Goal: Task Accomplishment & Management: Manage account settings

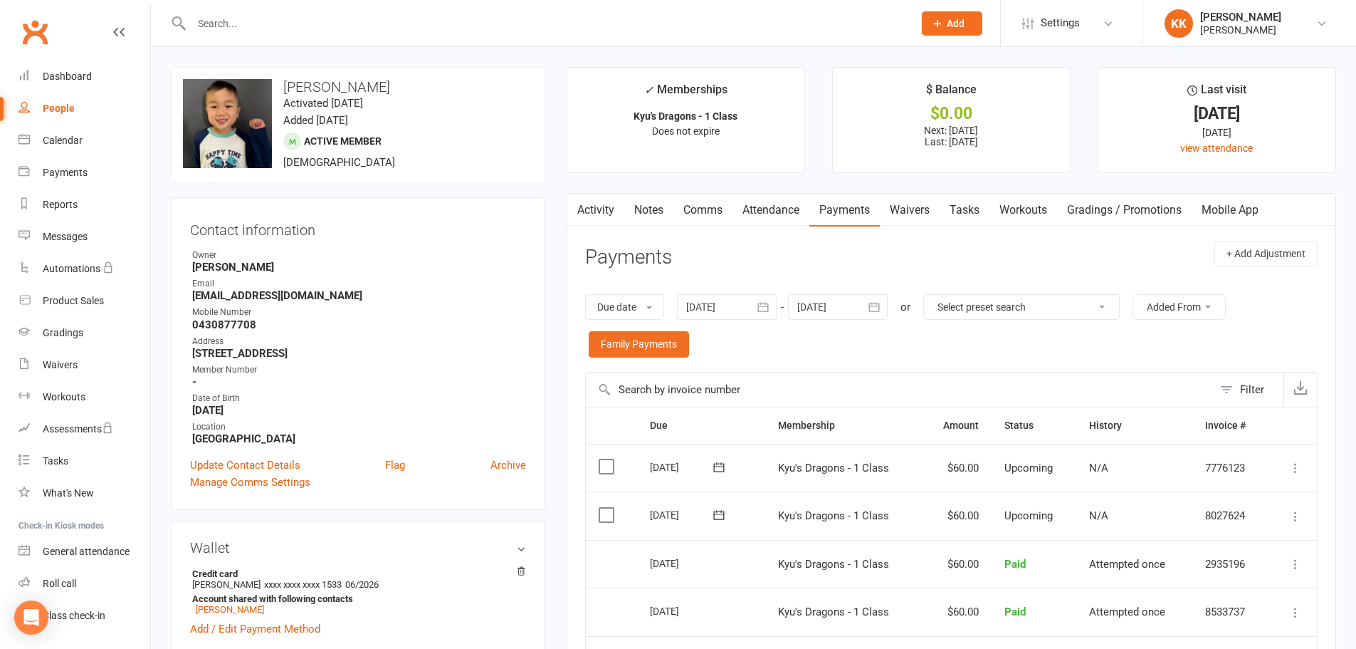
click at [229, 24] on input "text" at bounding box center [545, 24] width 716 height 20
type input "yuna"
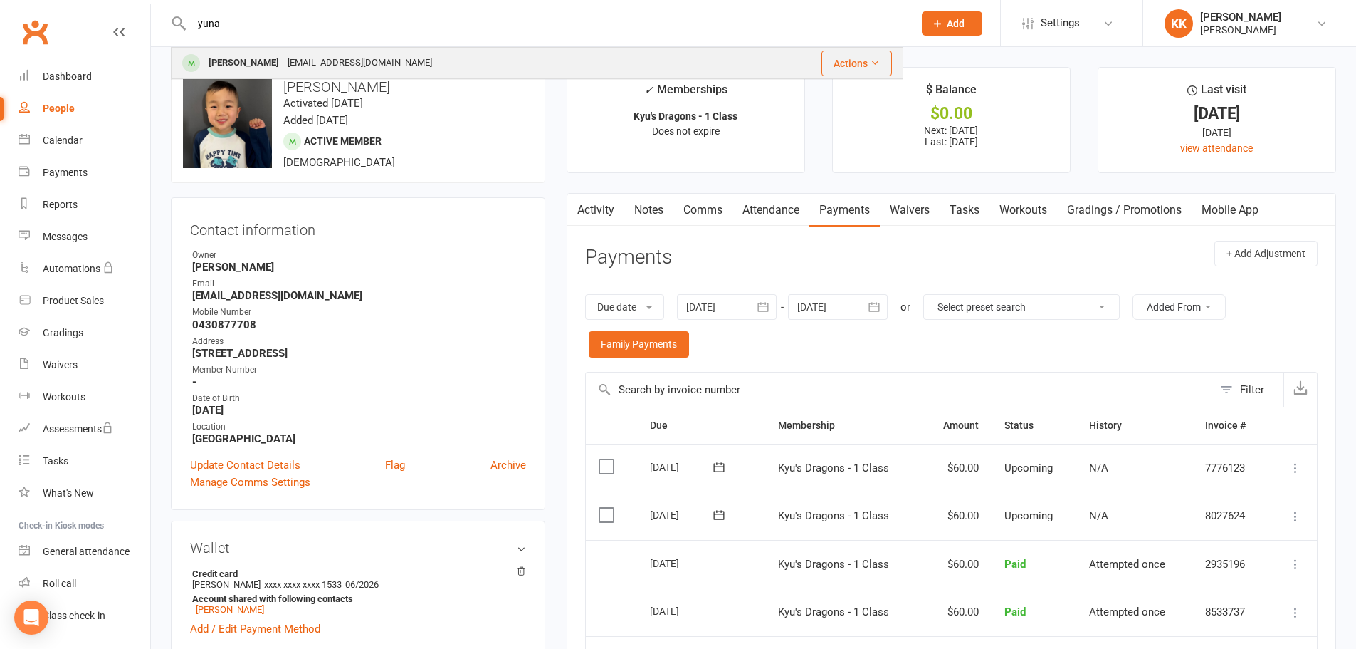
click at [283, 62] on div "[EMAIL_ADDRESS][DOMAIN_NAME]" at bounding box center [359, 63] width 153 height 21
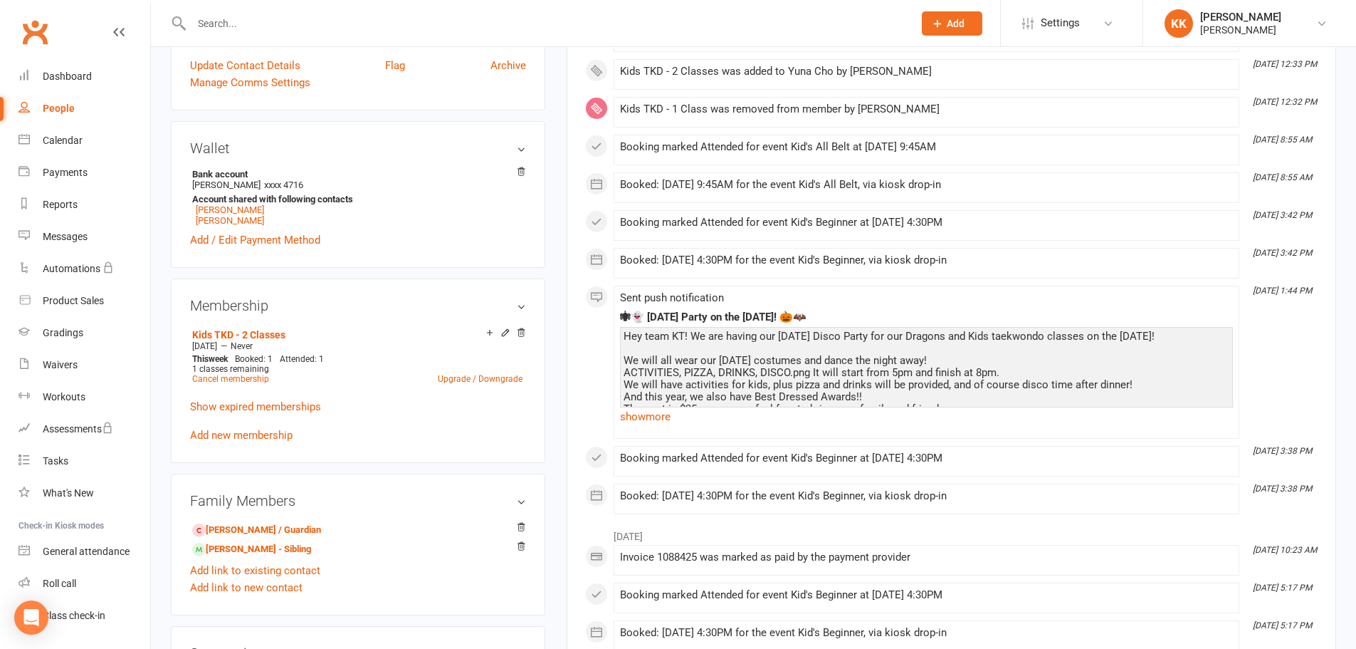
scroll to position [498, 0]
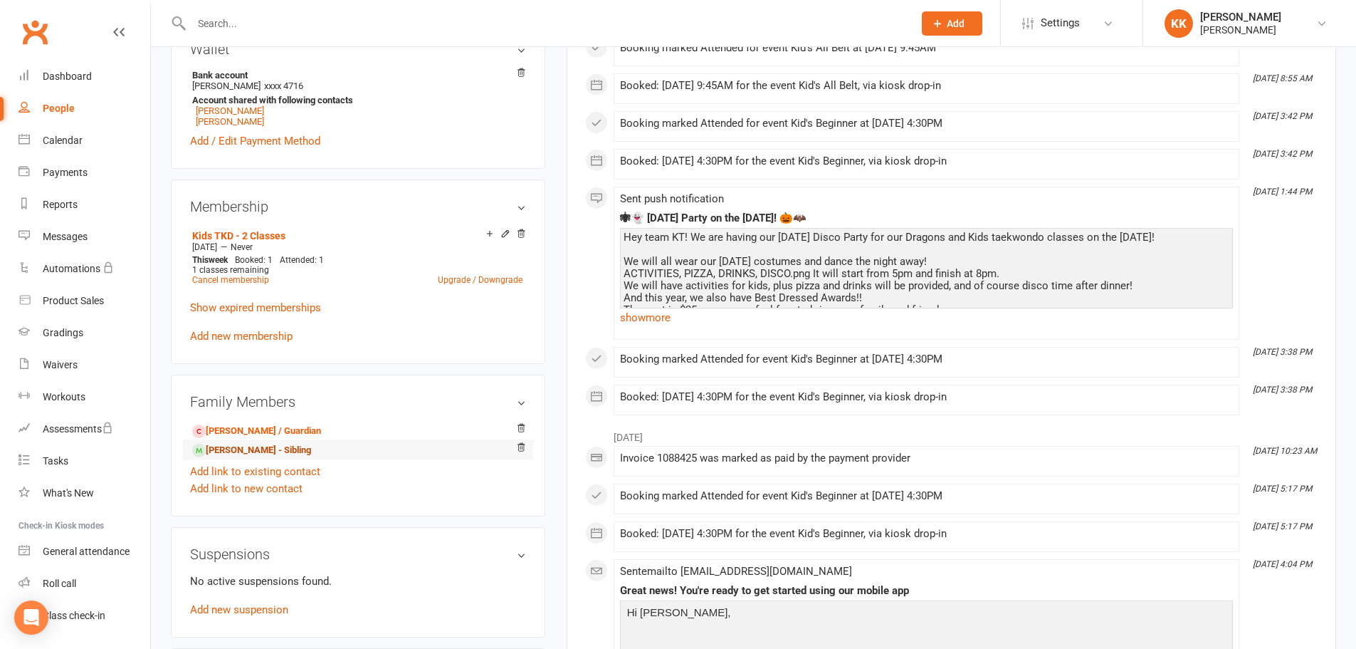
click at [259, 446] on link "[PERSON_NAME] - Sibling" at bounding box center [251, 450] width 119 height 15
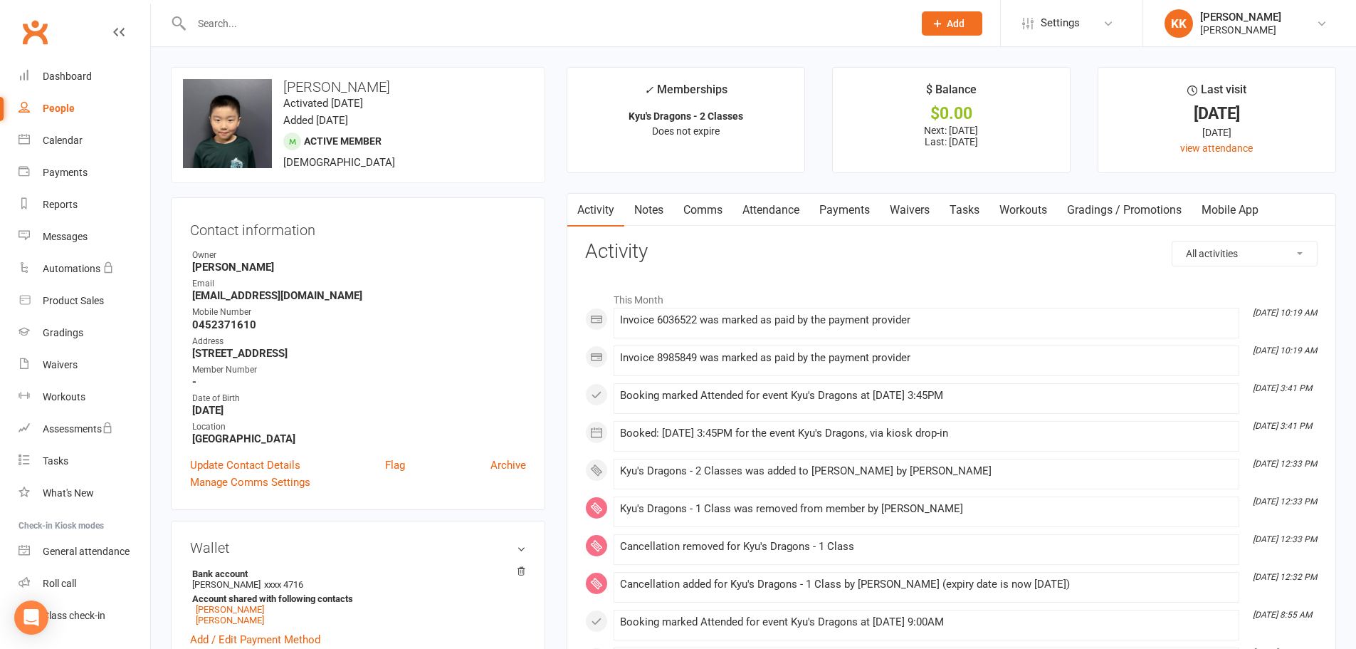
click at [241, 27] on input "text" at bounding box center [545, 24] width 716 height 20
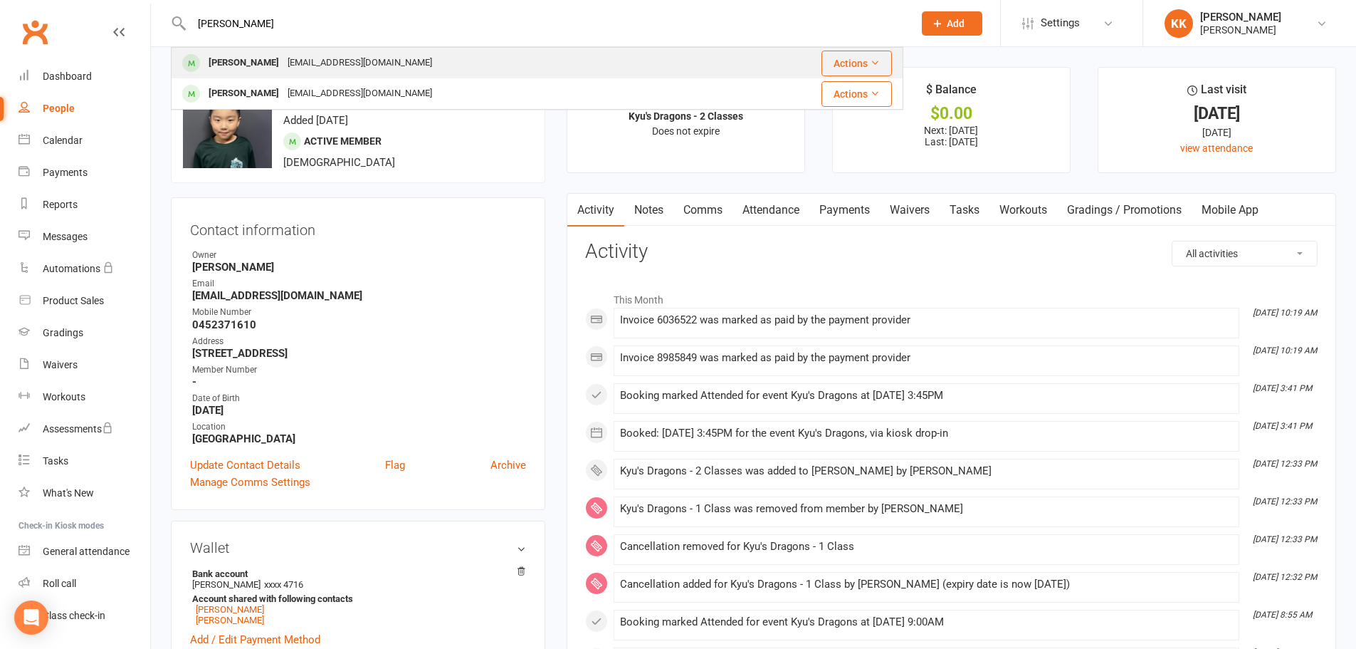
type input "[PERSON_NAME]"
click at [248, 52] on div "[PERSON_NAME] [PERSON_NAME][EMAIL_ADDRESS][DOMAIN_NAME]" at bounding box center [452, 62] width 560 height 29
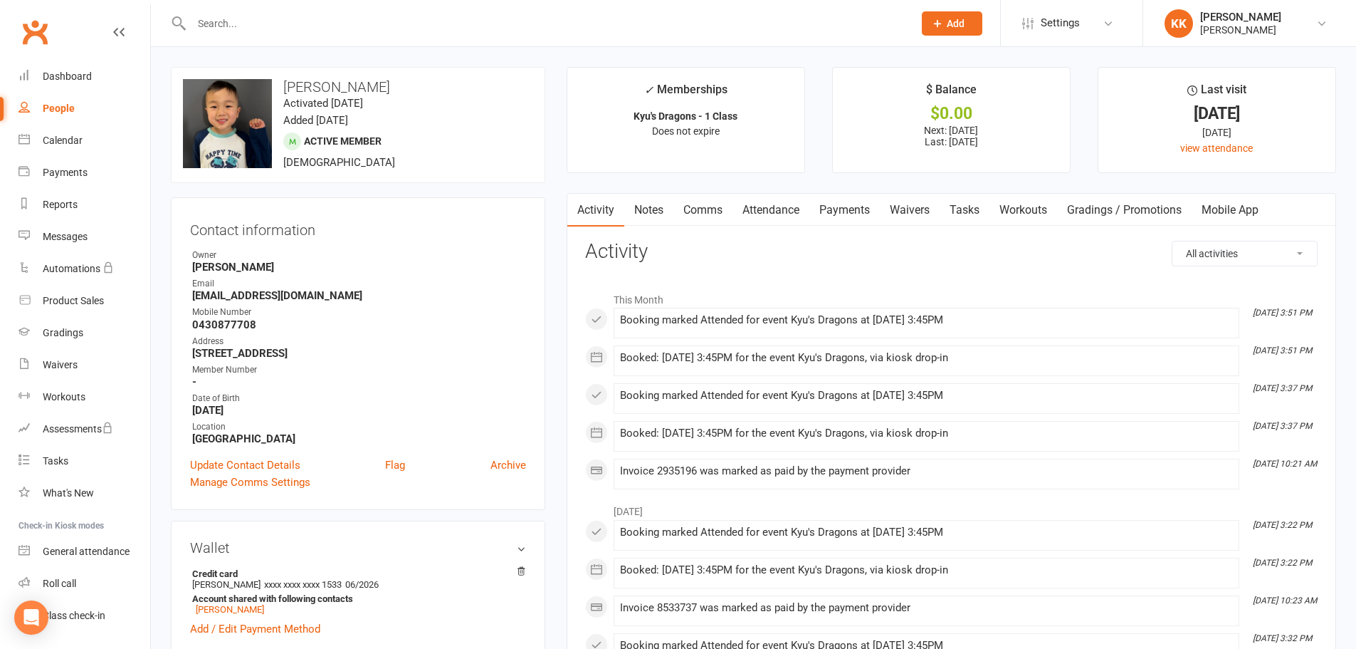
click at [844, 207] on link "Payments" at bounding box center [845, 210] width 70 height 33
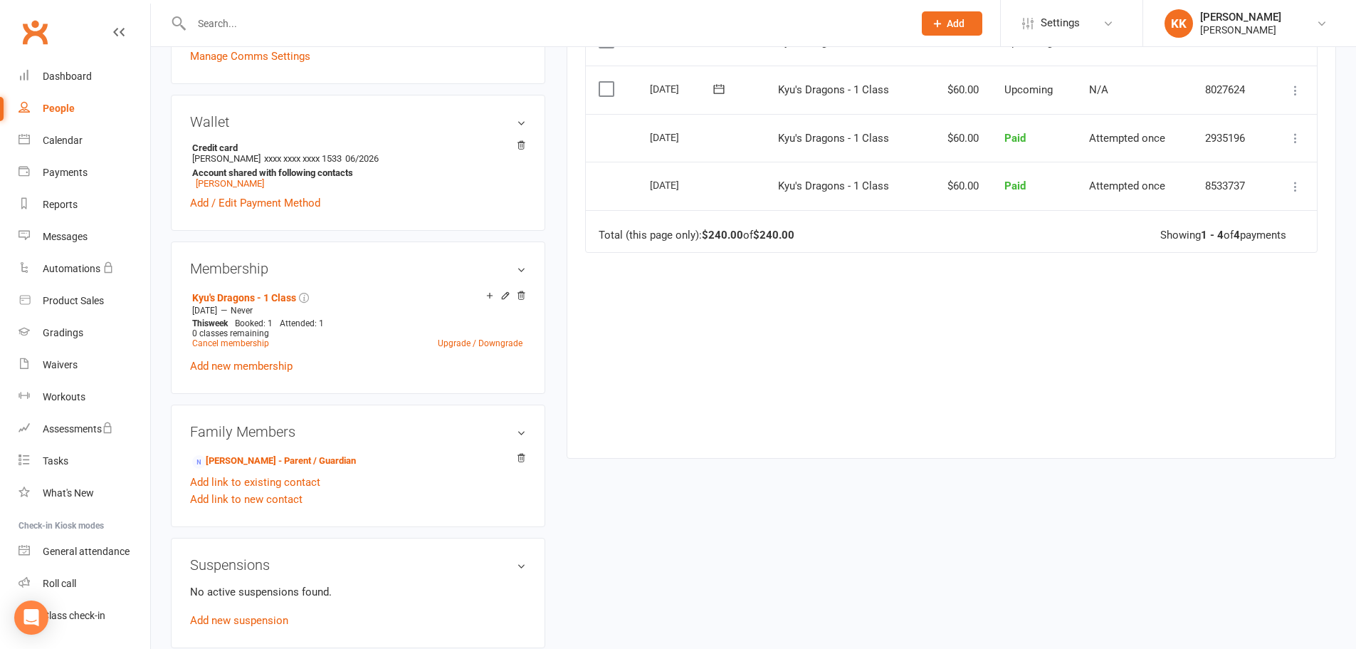
scroll to position [427, 0]
click at [465, 343] on link "Upgrade / Downgrade" at bounding box center [480, 342] width 85 height 10
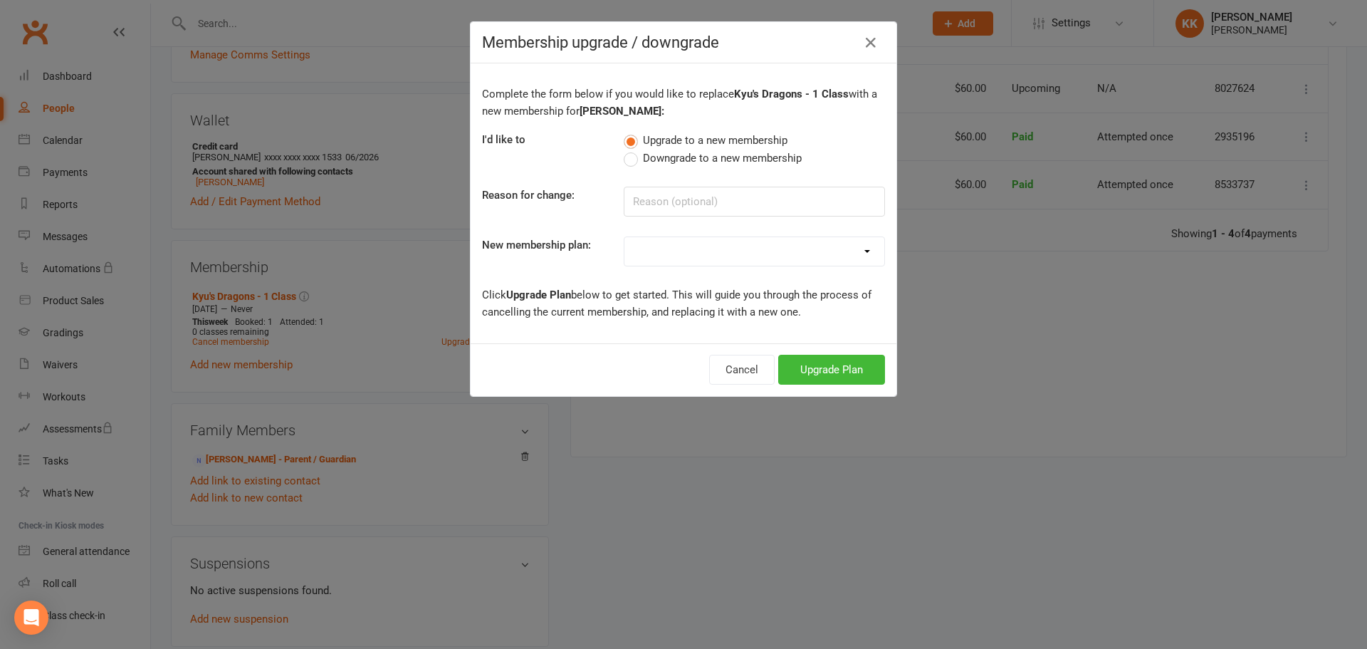
click at [702, 234] on div "Complete the form below if you would like to replace Kyu's Dragons - 1 Class wi…" at bounding box center [684, 203] width 426 height 280
click at [699, 256] on select "Kyu's Dragons - 1 Class Kyu's Dragons - 2 Classes Kyu's Dragons - 3 Classes Kyu…" at bounding box center [754, 251] width 260 height 28
select select "1"
click at [624, 237] on select "Kyu's Dragons - 1 Class Kyu's Dragons - 2 Classes Kyu's Dragons - 3 Classes Kyu…" at bounding box center [754, 251] width 260 height 28
click at [814, 355] on button "Upgrade Plan" at bounding box center [831, 370] width 107 height 30
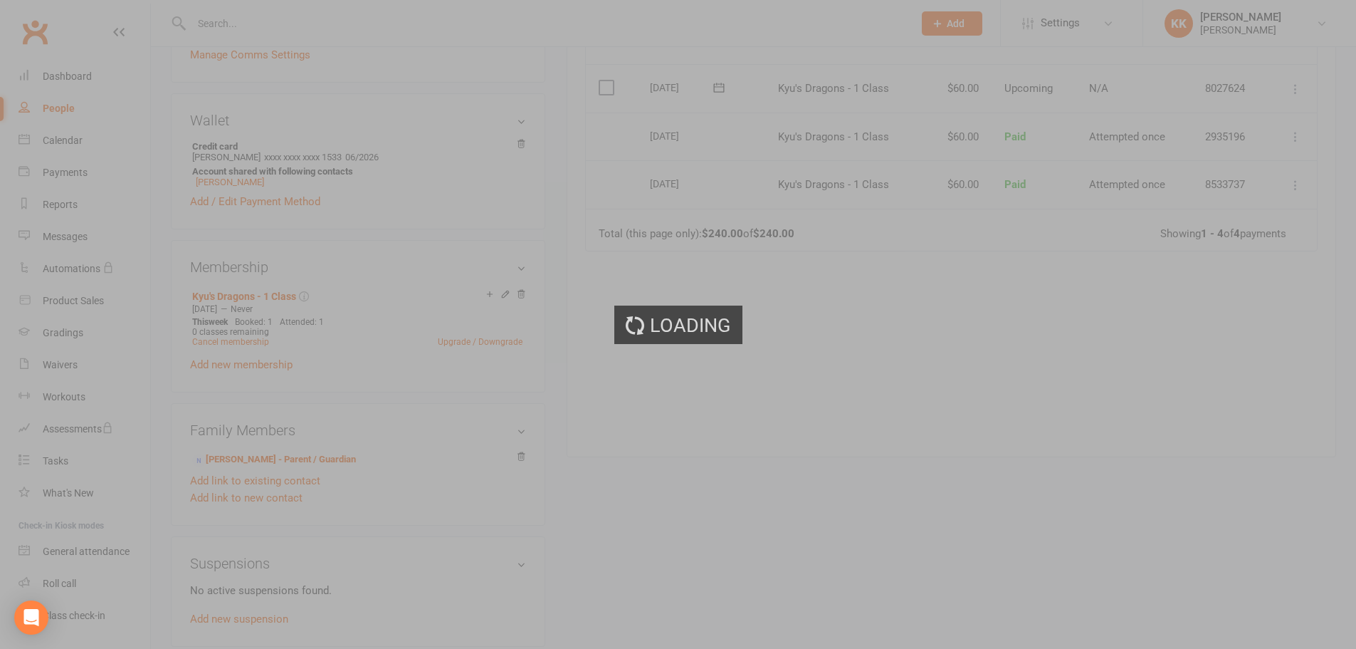
click at [816, 370] on div "Loading" at bounding box center [678, 324] width 1356 height 649
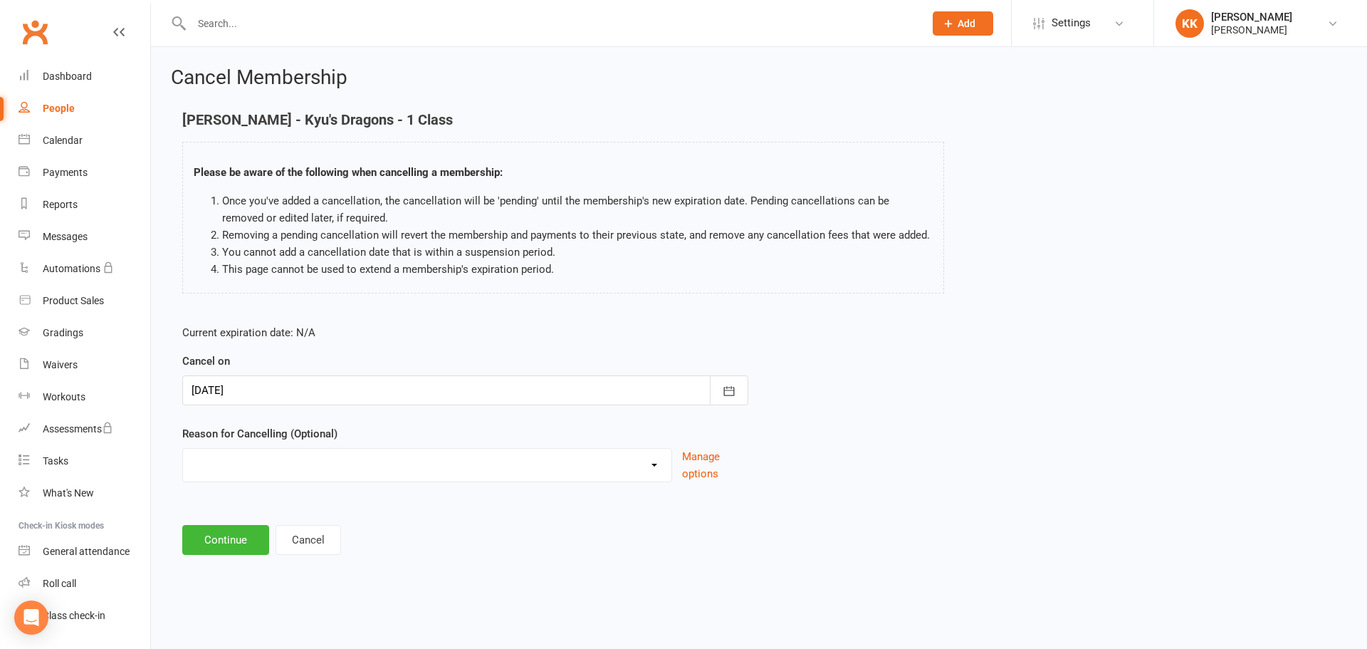
drag, startPoint x: 305, startPoint y: 392, endPoint x: 315, endPoint y: 393, distance: 10.7
click at [303, 392] on div at bounding box center [465, 390] width 566 height 30
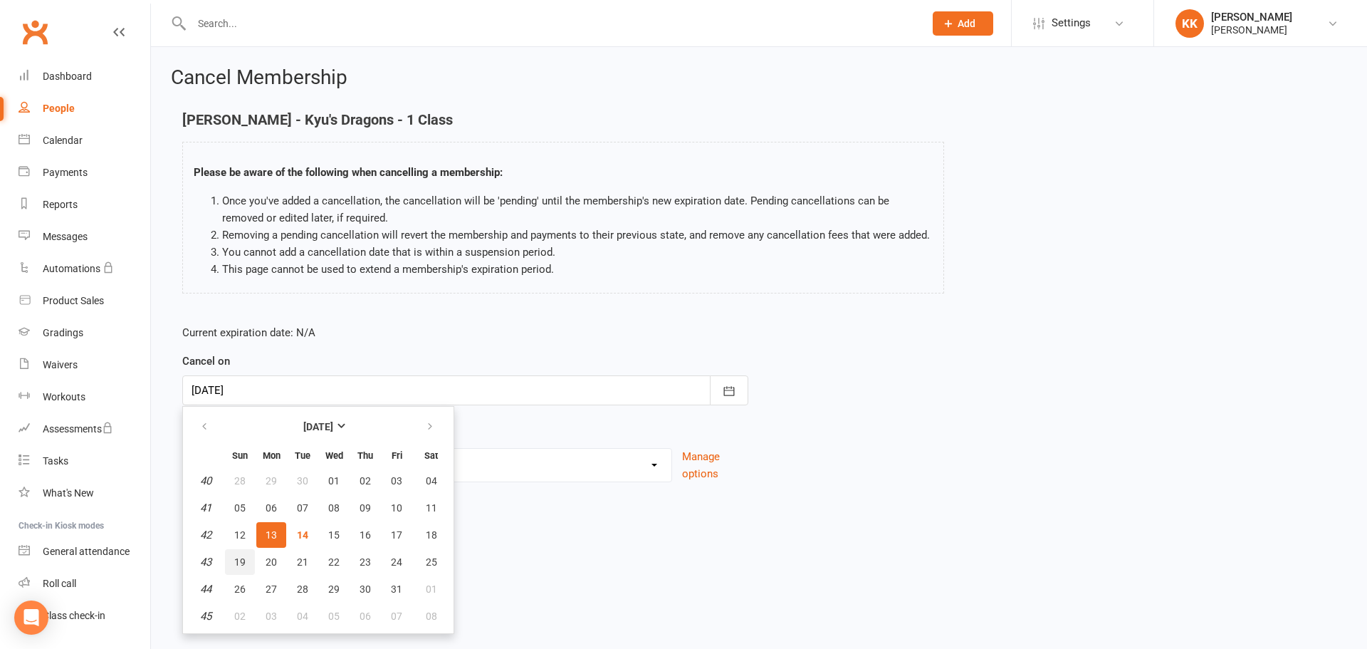
click at [239, 562] on span "19" at bounding box center [239, 561] width 11 height 11
type input "[DATE]"
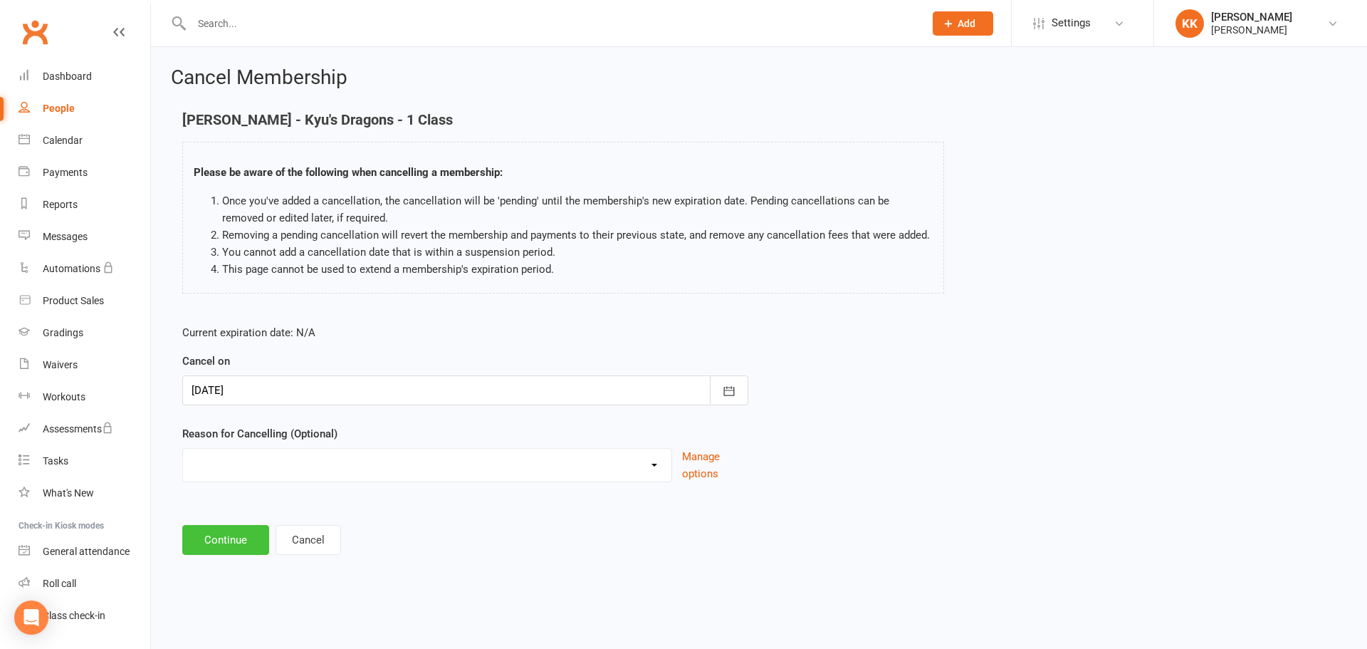
click at [240, 529] on button "Continue" at bounding box center [225, 540] width 87 height 30
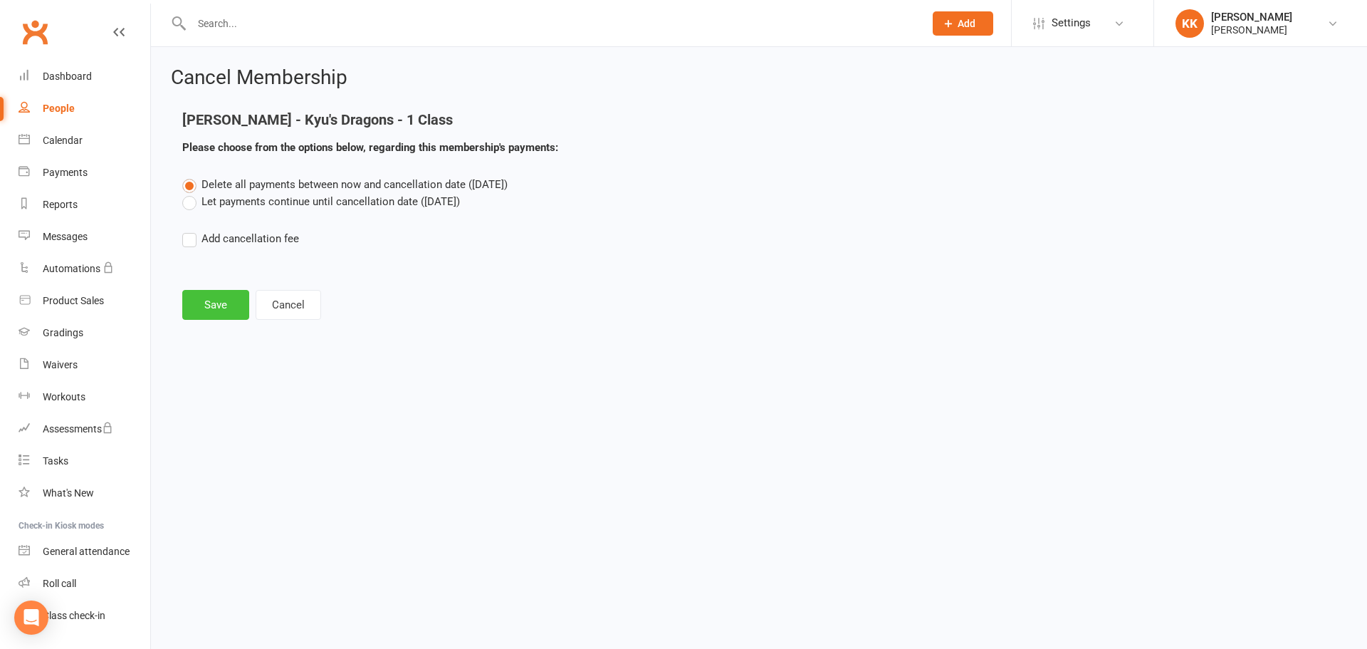
click at [222, 315] on button "Save" at bounding box center [215, 305] width 67 height 30
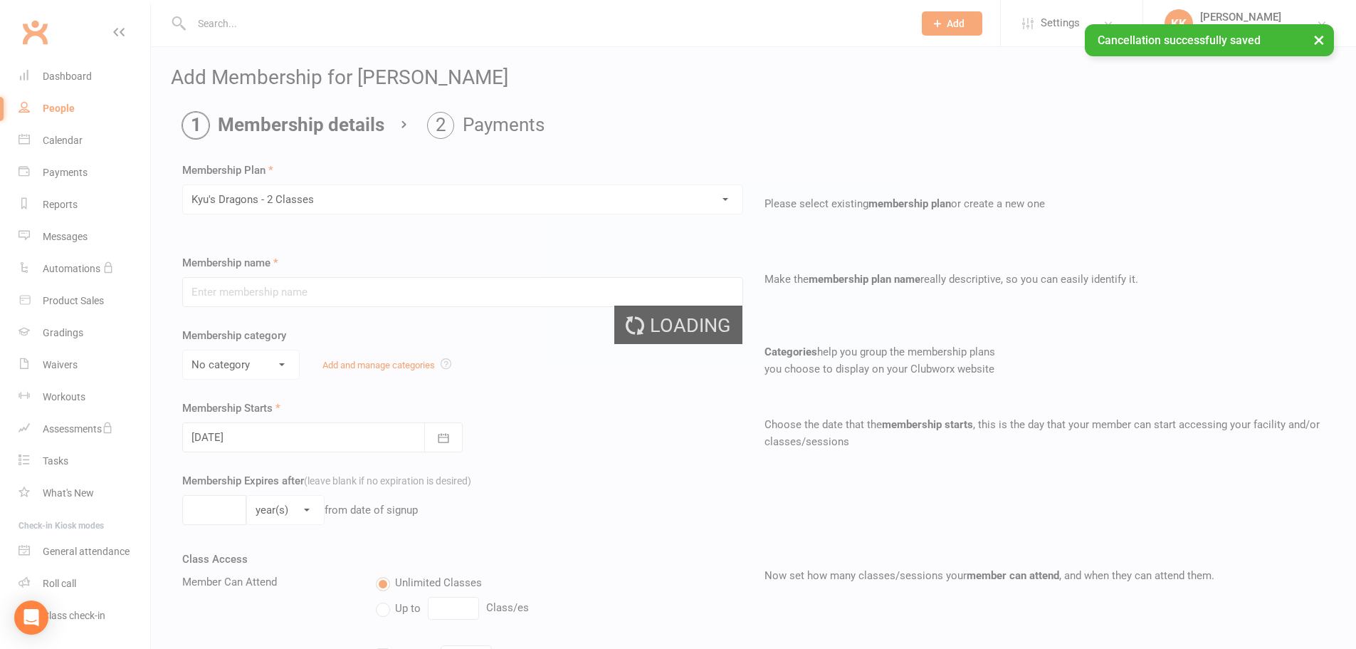
type input "Kyu's Dragons - 2 Classes"
select select "7"
type input "0"
type input "2"
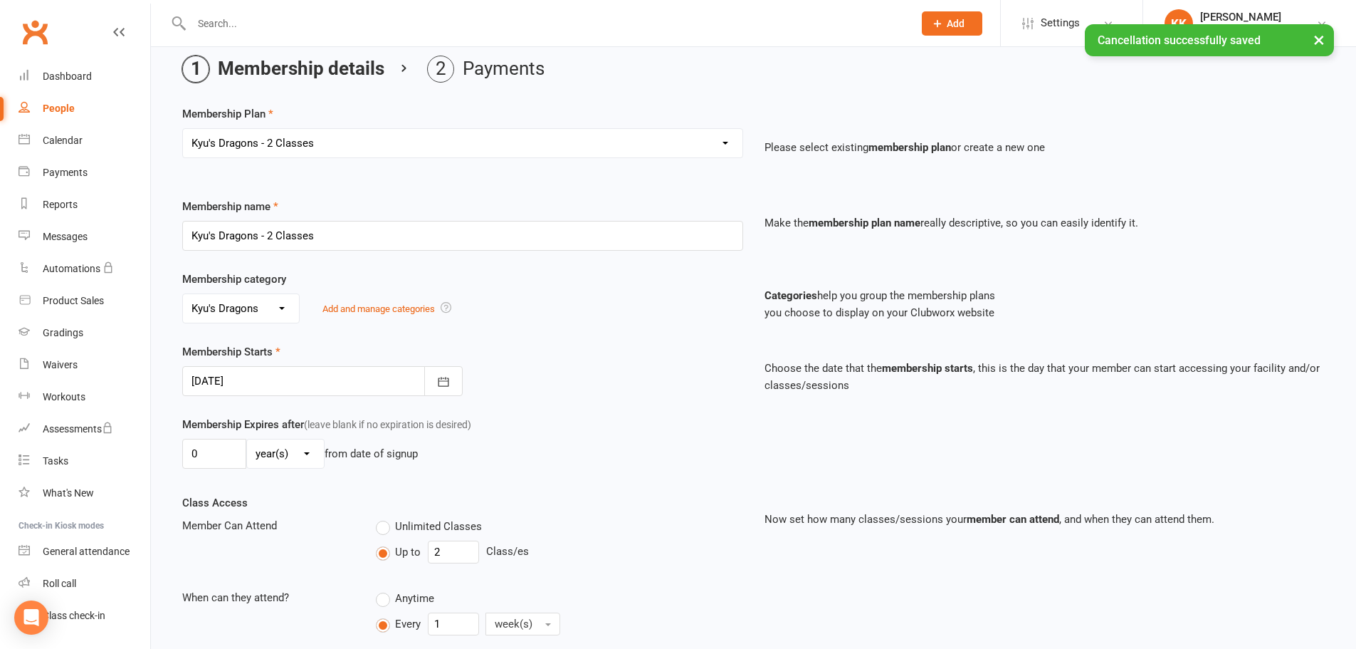
scroll to position [142, 0]
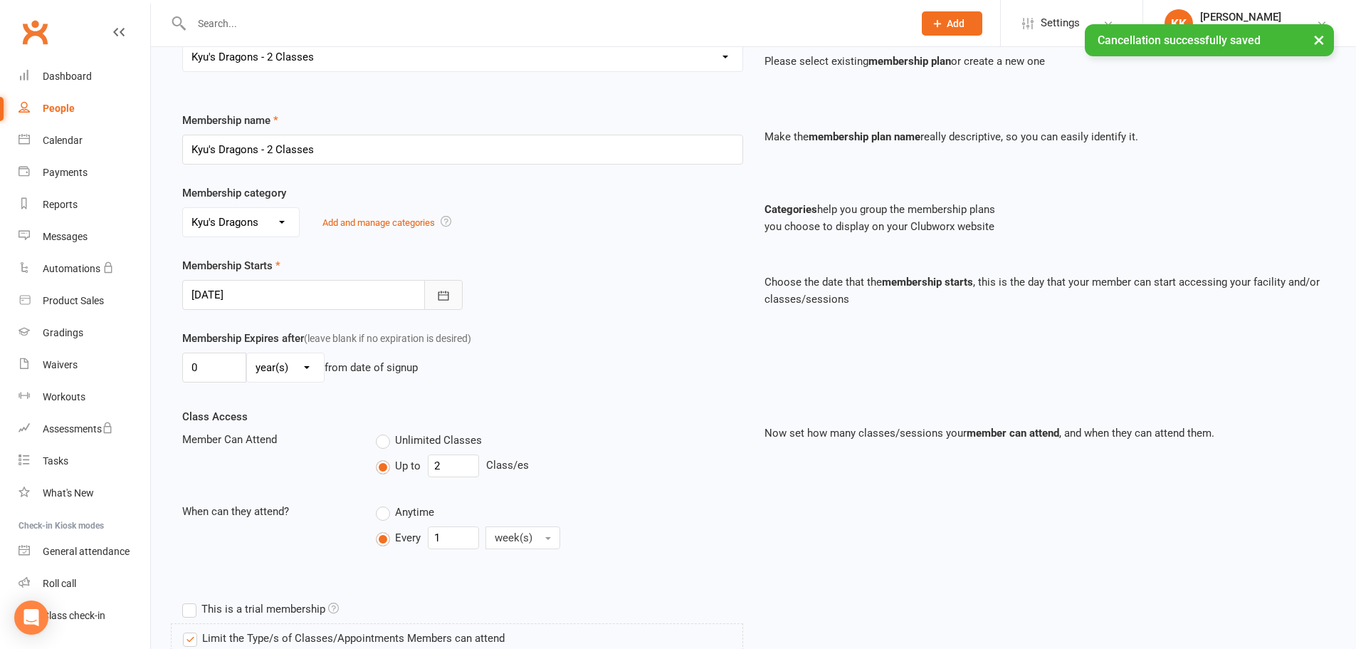
click at [434, 290] on button "button" at bounding box center [443, 295] width 38 height 30
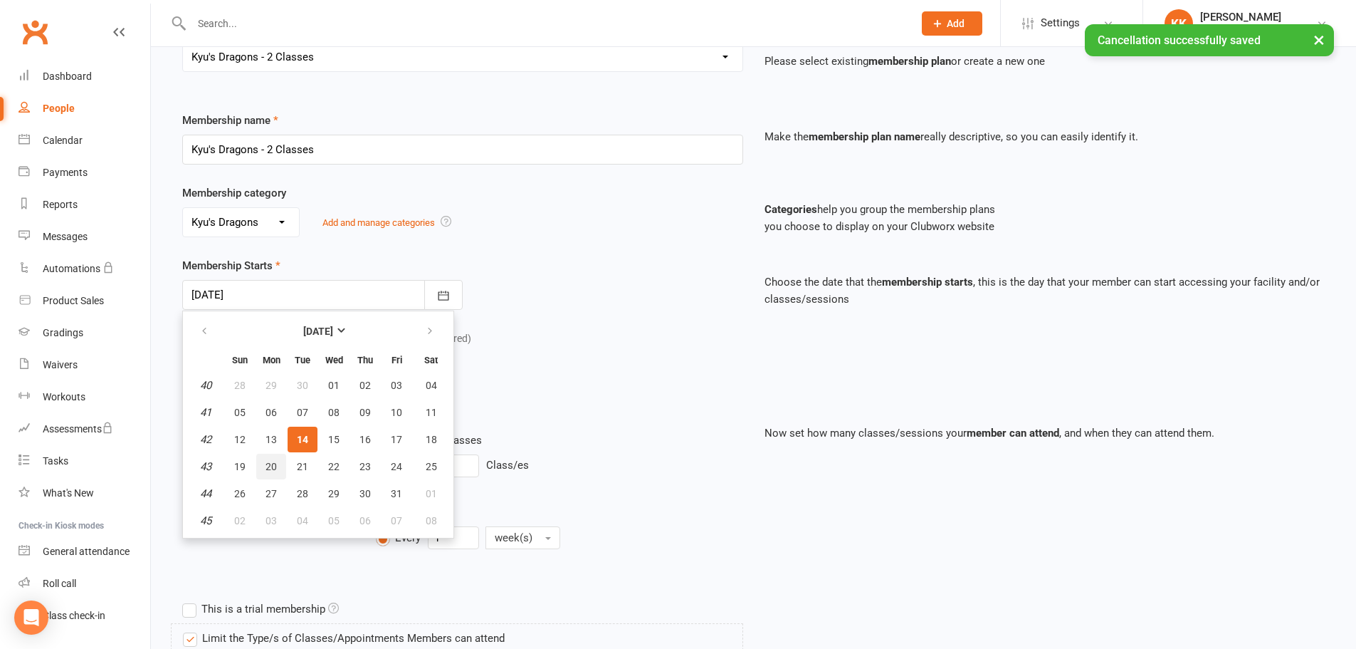
click at [266, 464] on span "20" at bounding box center [271, 466] width 11 height 11
type input "[DATE]"
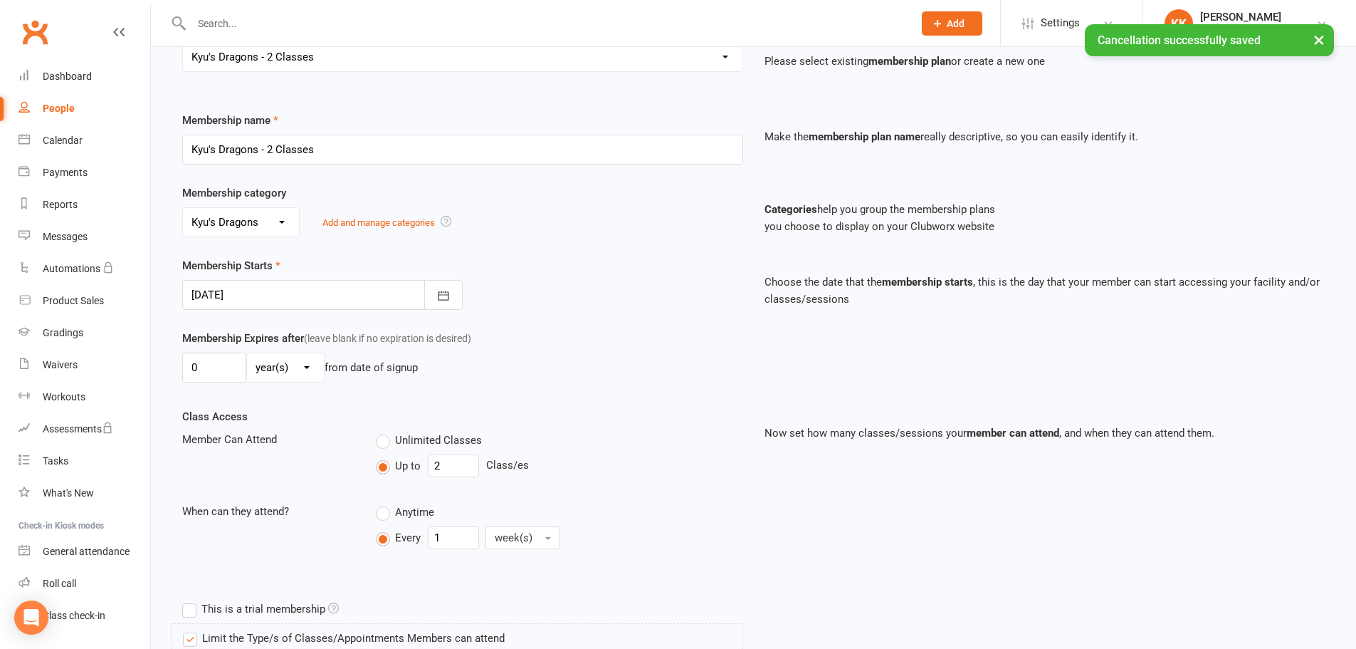
click at [503, 362] on div "0 day(s) week(s) month(s) year(s) from date of signup" at bounding box center [462, 367] width 561 height 30
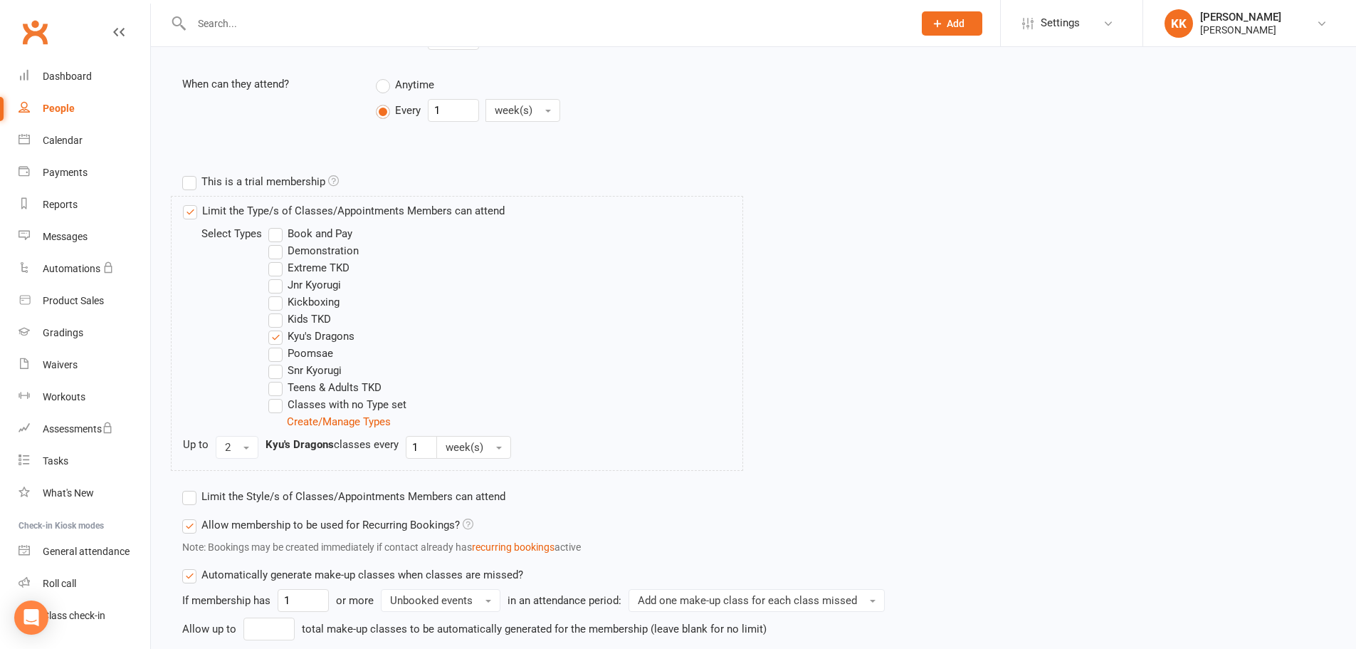
scroll to position [698, 0]
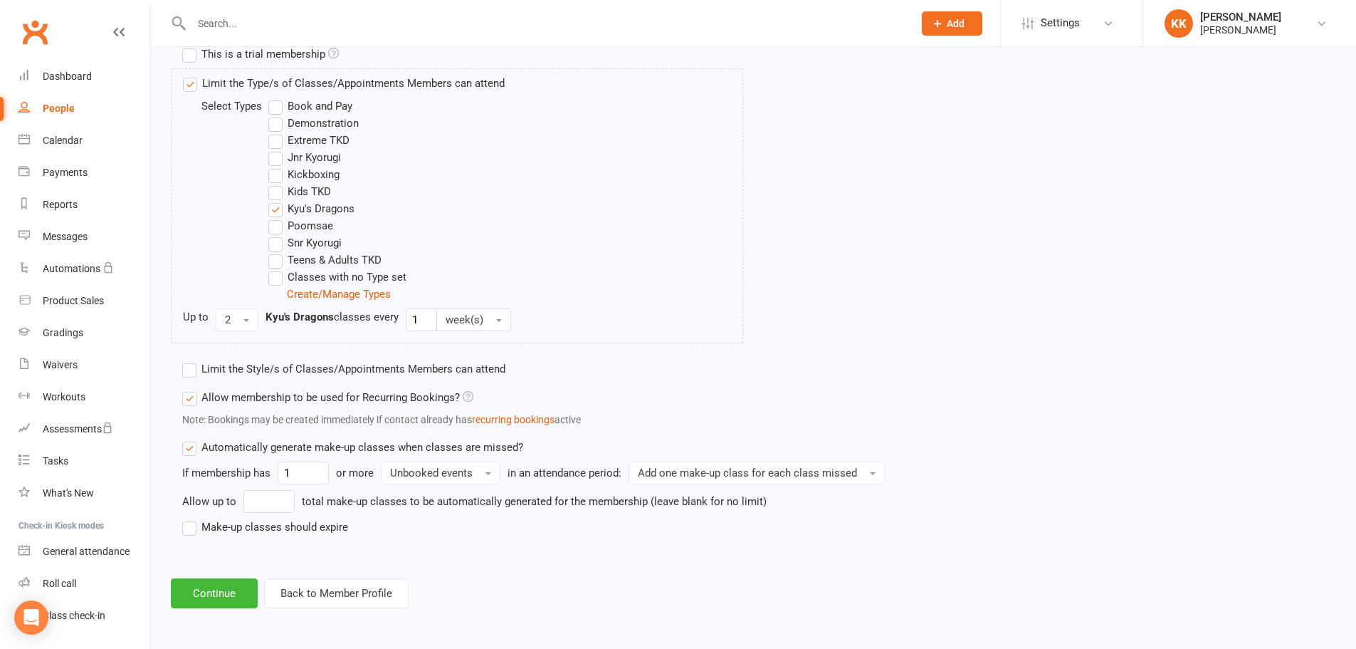
click at [239, 533] on label "Make-up classes should expire" at bounding box center [265, 526] width 166 height 17
click at [192, 518] on input "Make-up classes should expire" at bounding box center [186, 518] width 9 height 0
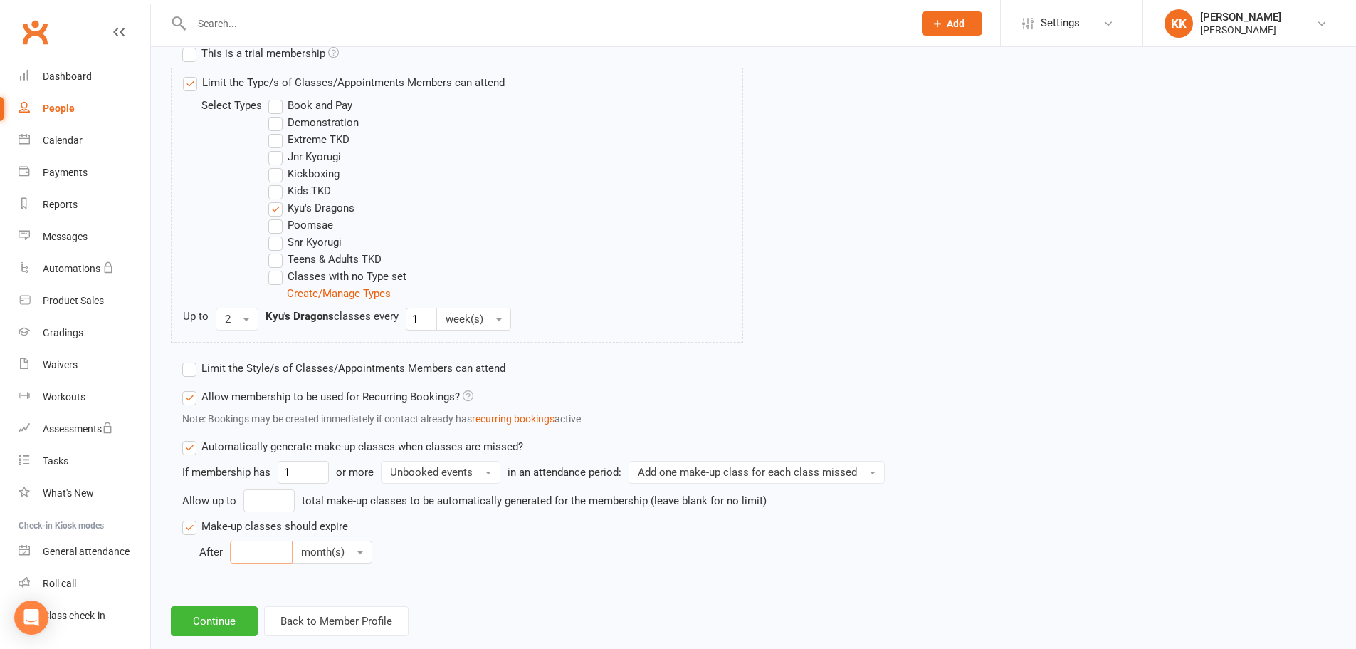
drag, startPoint x: 256, startPoint y: 558, endPoint x: 250, endPoint y: 568, distance: 11.5
click at [256, 560] on input "number" at bounding box center [261, 551] width 63 height 23
type input "3"
click at [231, 584] on div "Add Membership for [PERSON_NAME] Membership details Payments Membership Plan Se…" at bounding box center [753, 2] width 1205 height 1306
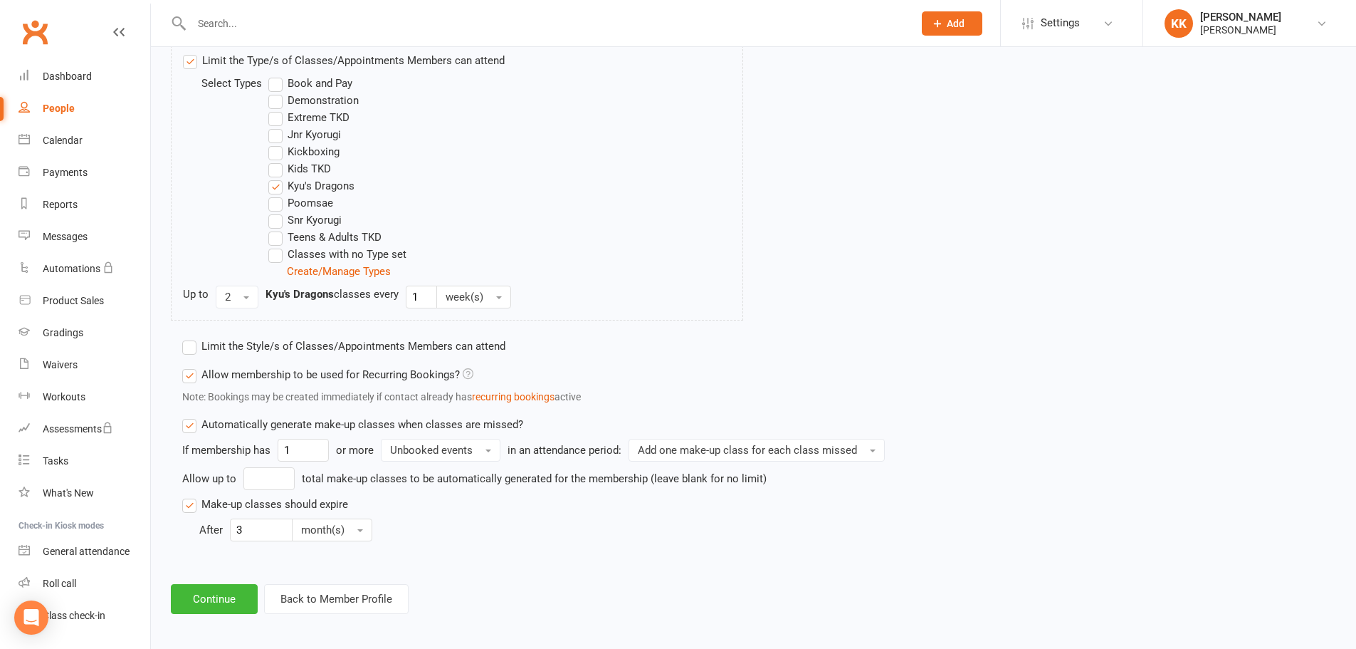
scroll to position [726, 0]
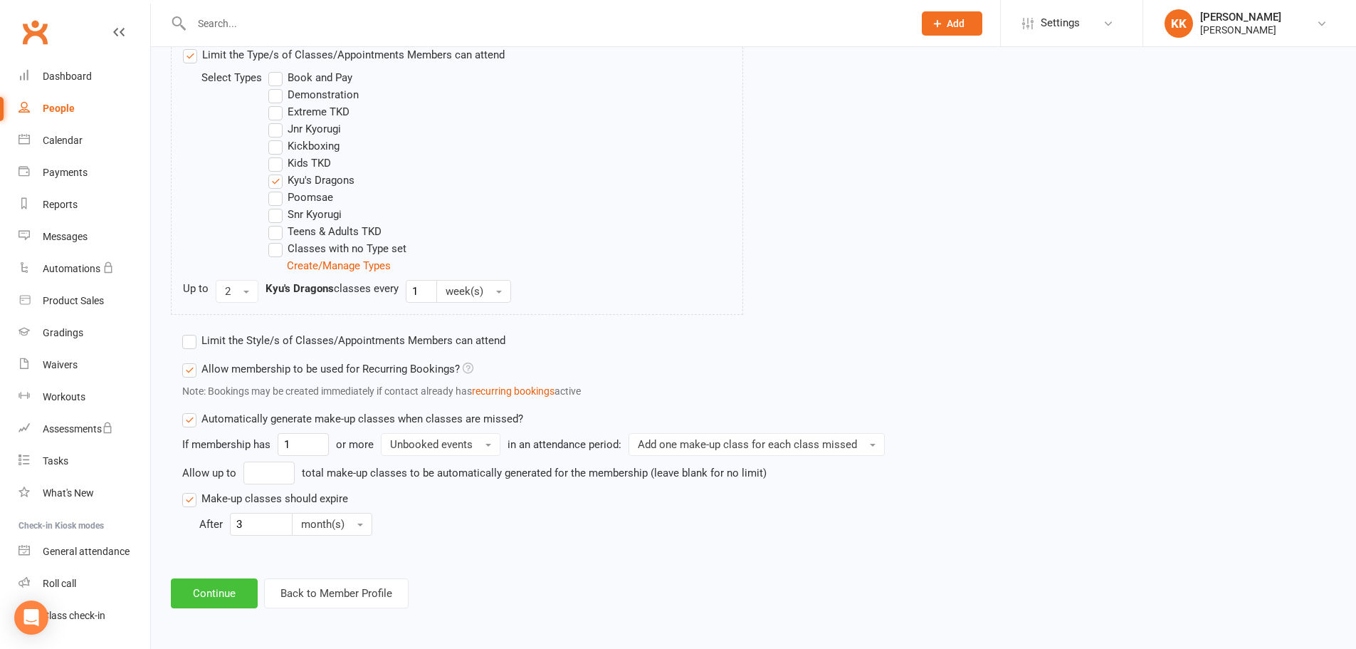
click at [219, 595] on button "Continue" at bounding box center [214, 593] width 87 height 30
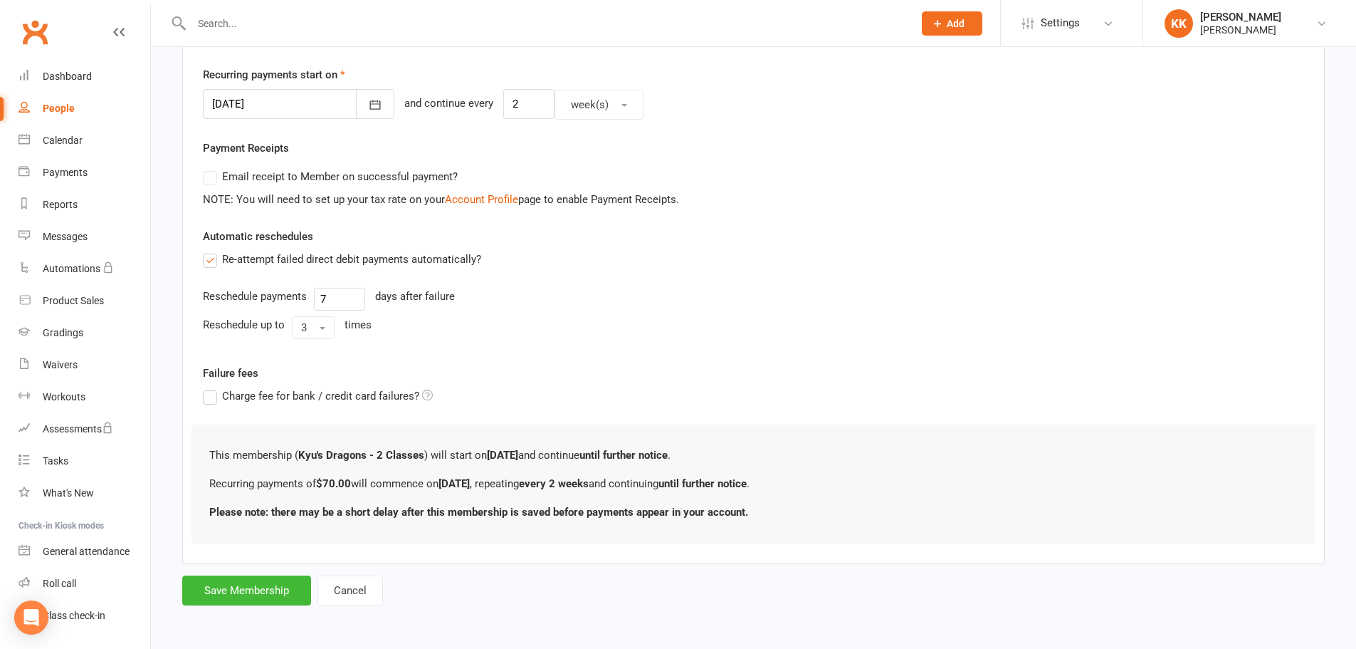
scroll to position [0, 0]
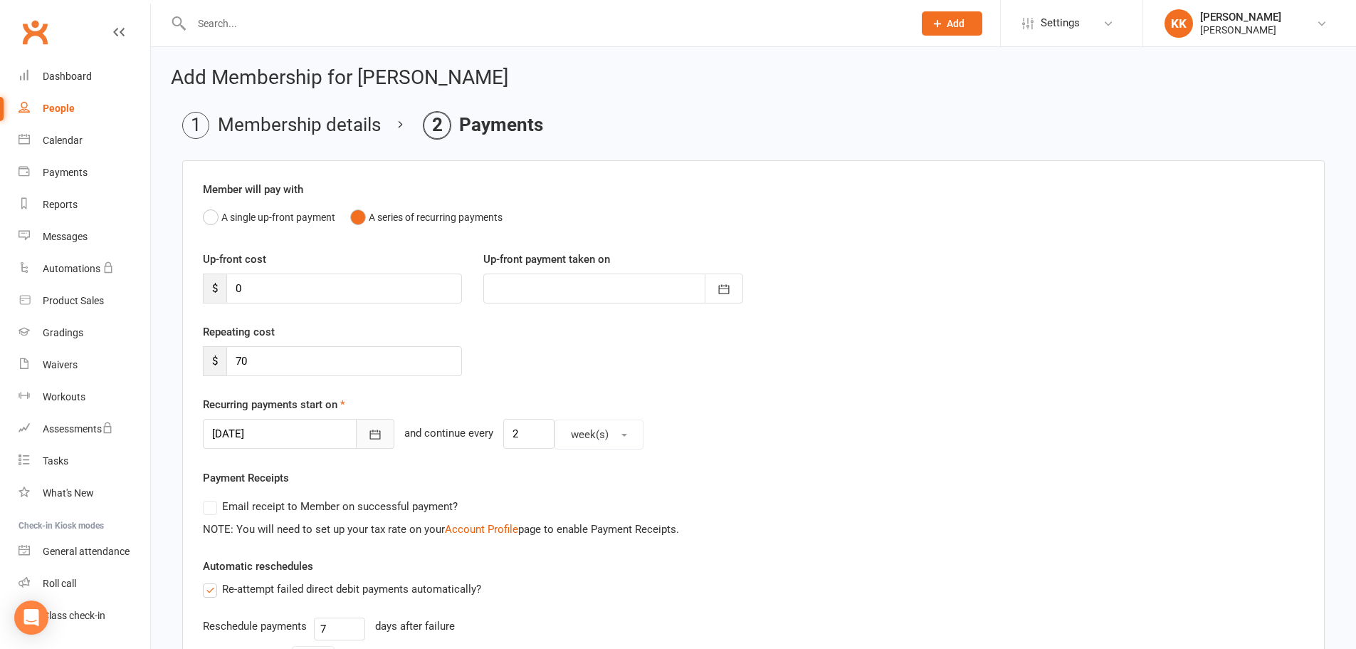
click at [370, 431] on icon "button" at bounding box center [375, 434] width 11 height 9
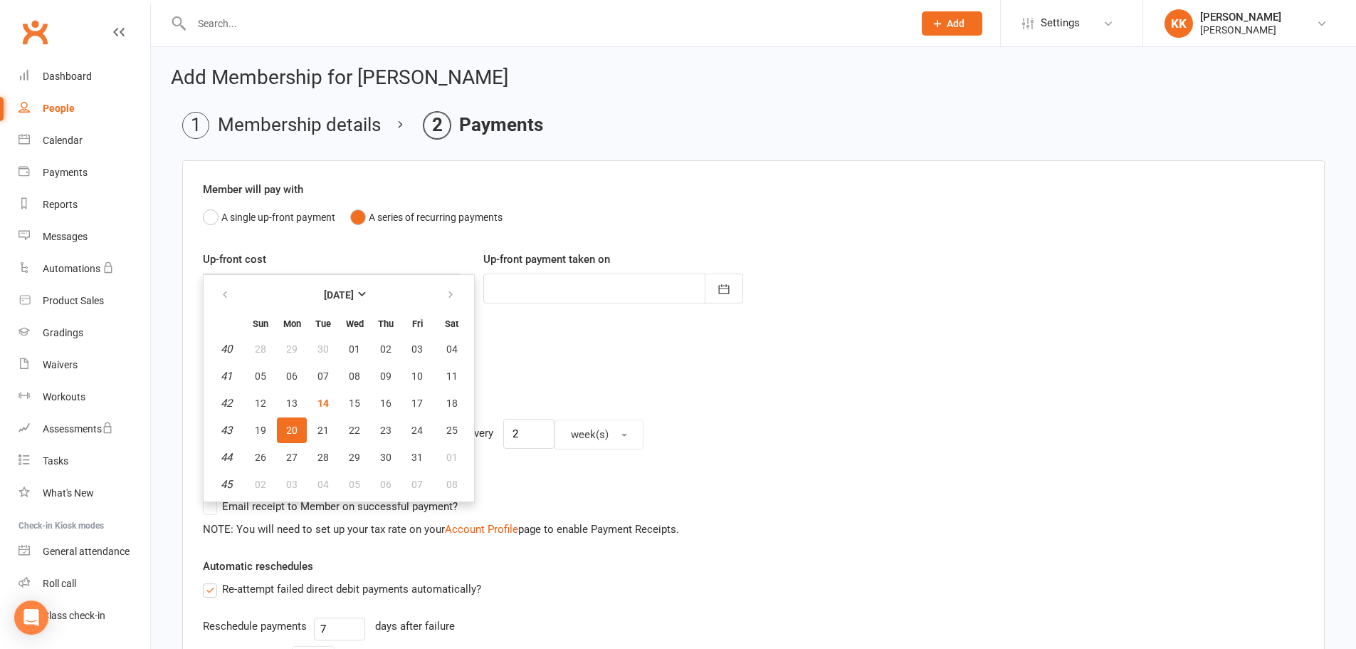
click at [290, 427] on span "20" at bounding box center [291, 429] width 11 height 11
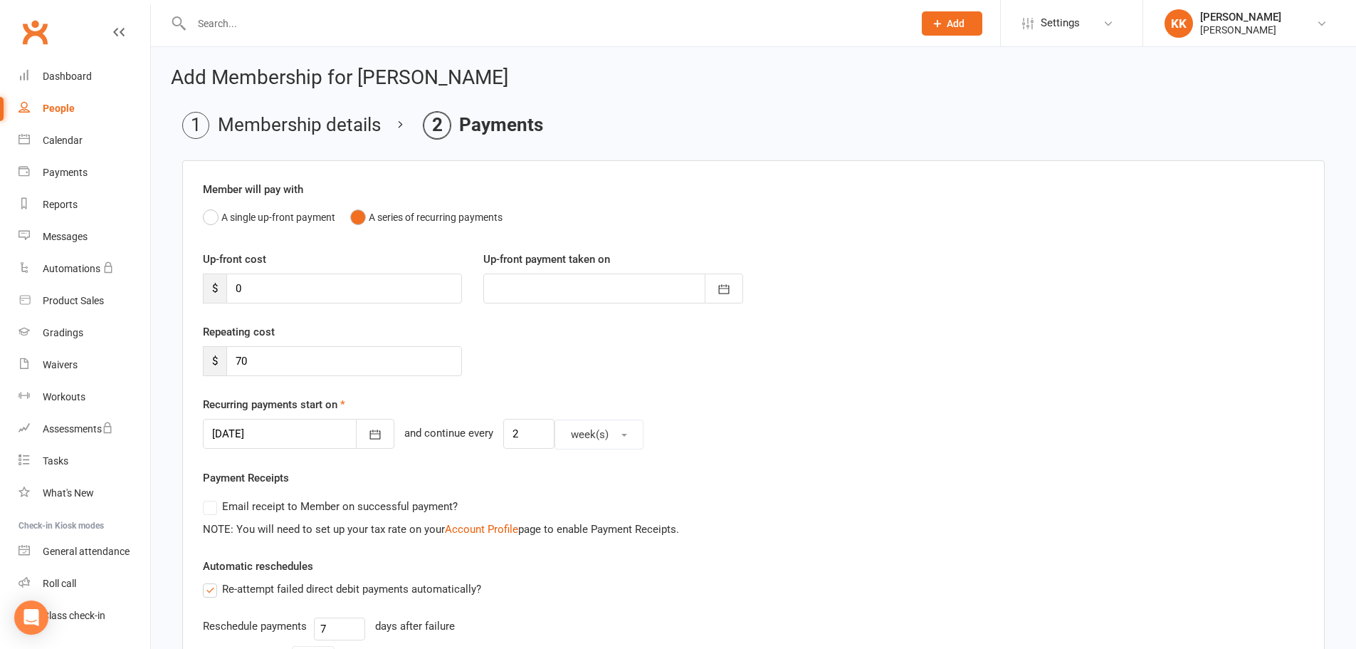
click at [335, 431] on div at bounding box center [299, 434] width 192 height 30
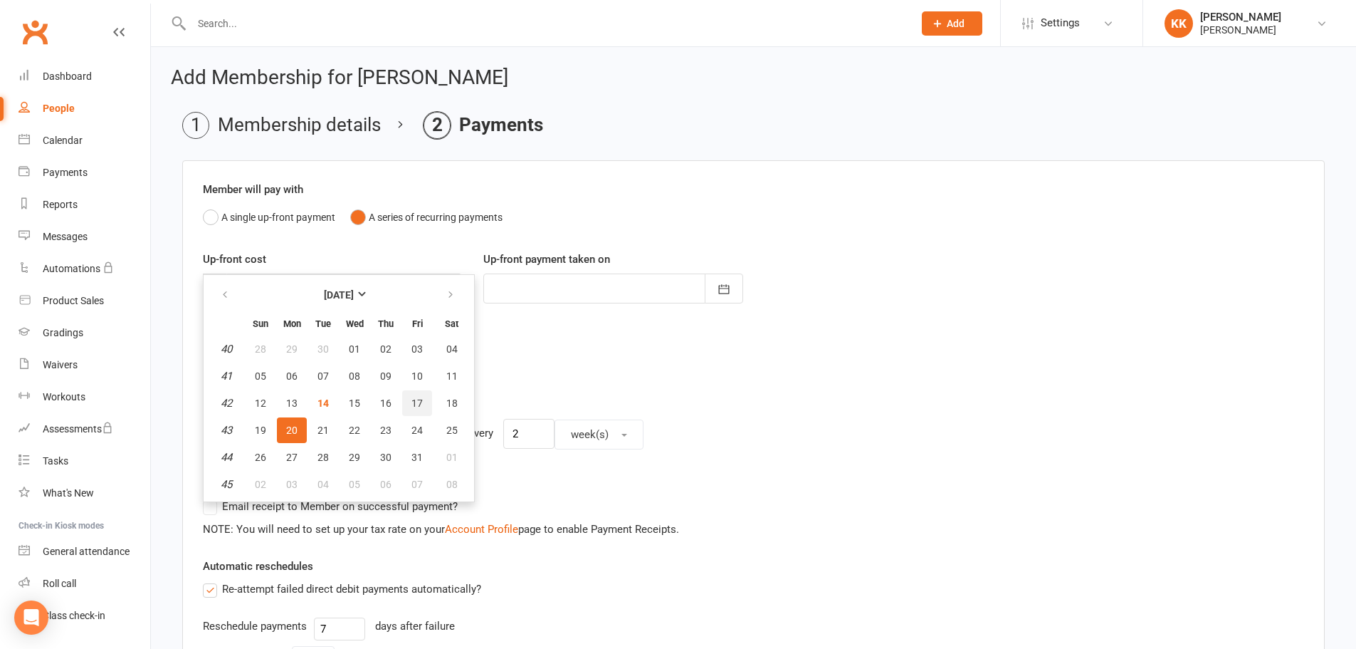
click at [417, 402] on span "17" at bounding box center [417, 402] width 11 height 11
type input "[DATE]"
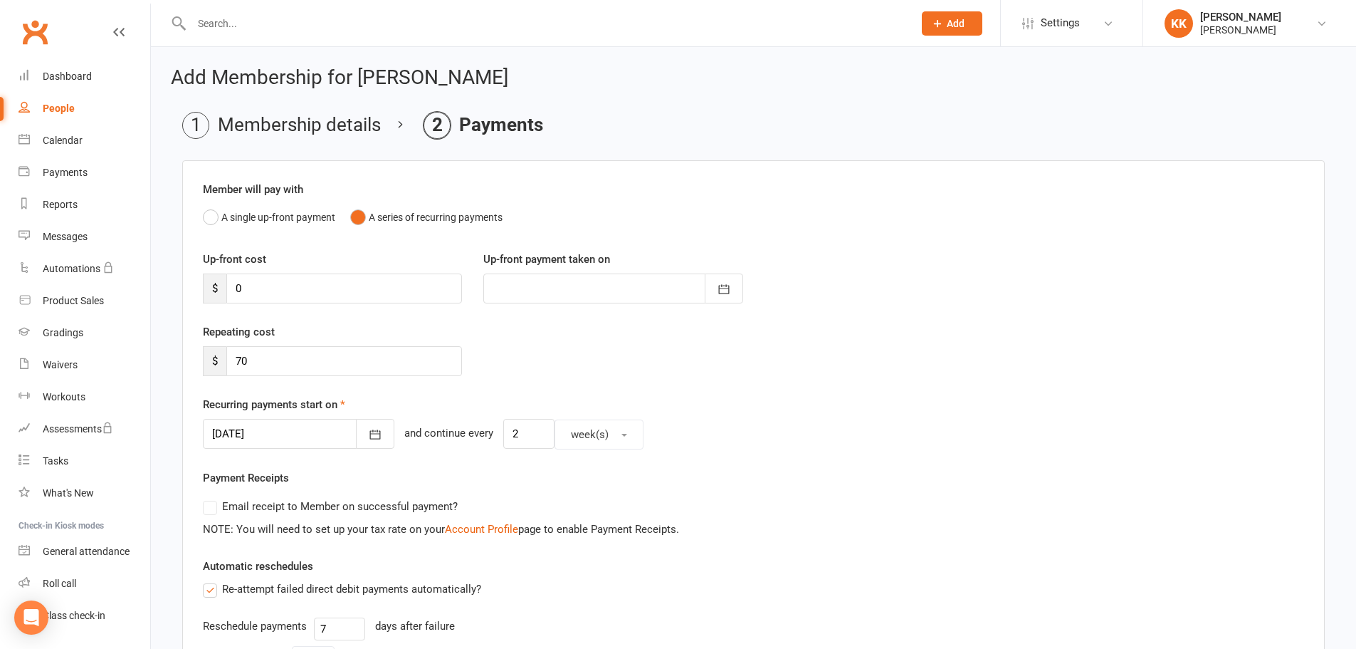
click at [484, 384] on div "Repeating cost $ 70" at bounding box center [753, 359] width 1123 height 73
click at [370, 431] on icon "button" at bounding box center [375, 434] width 11 height 9
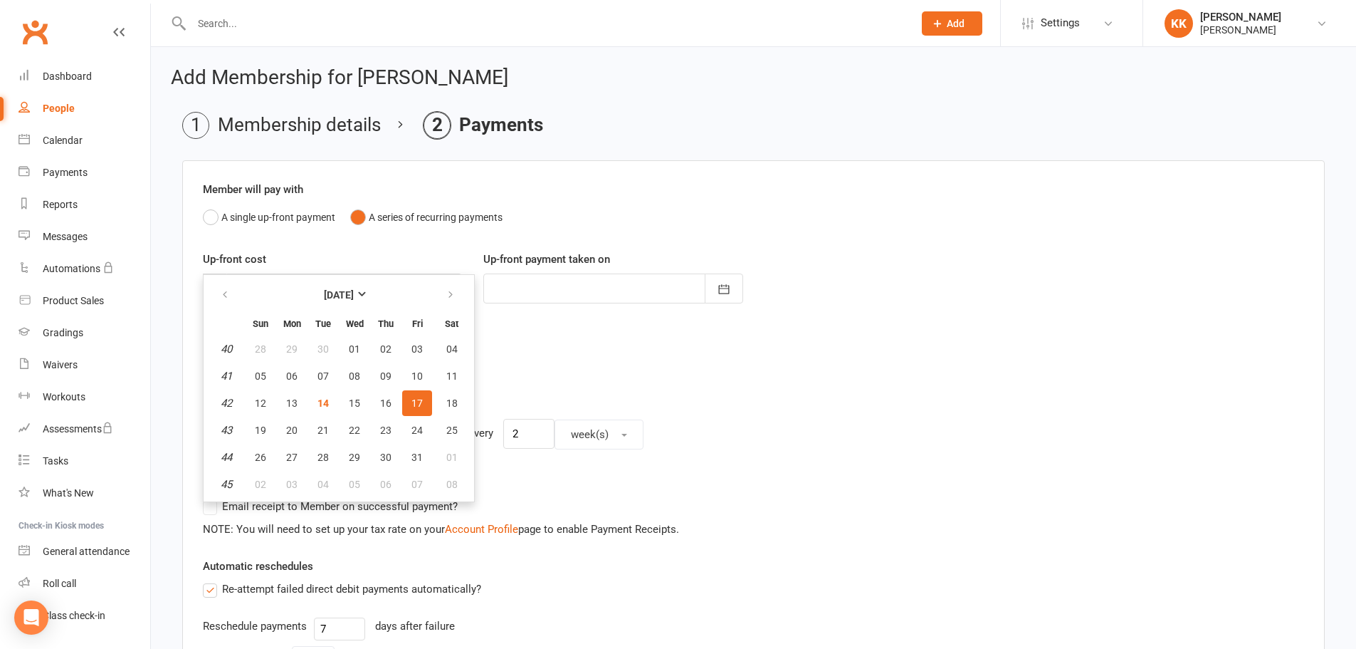
click at [419, 401] on span "17" at bounding box center [417, 402] width 11 height 11
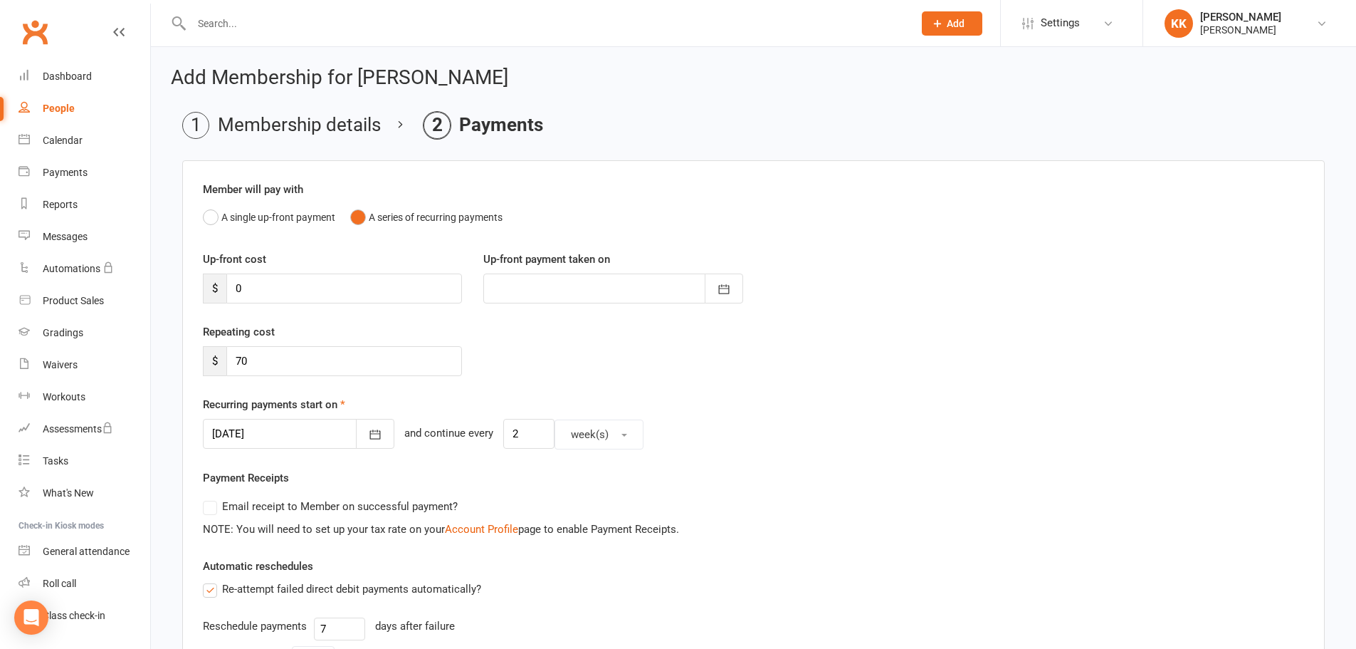
click at [538, 362] on div "Repeating cost $ 70" at bounding box center [753, 359] width 1123 height 73
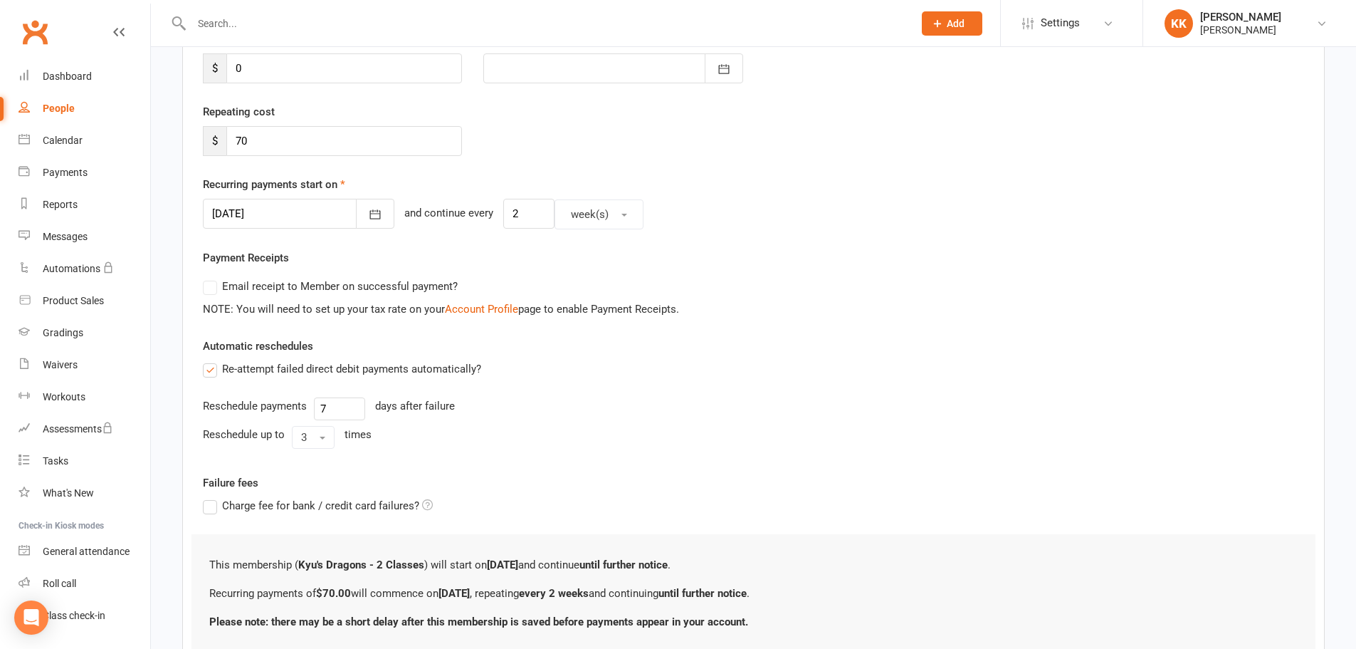
scroll to position [330, 0]
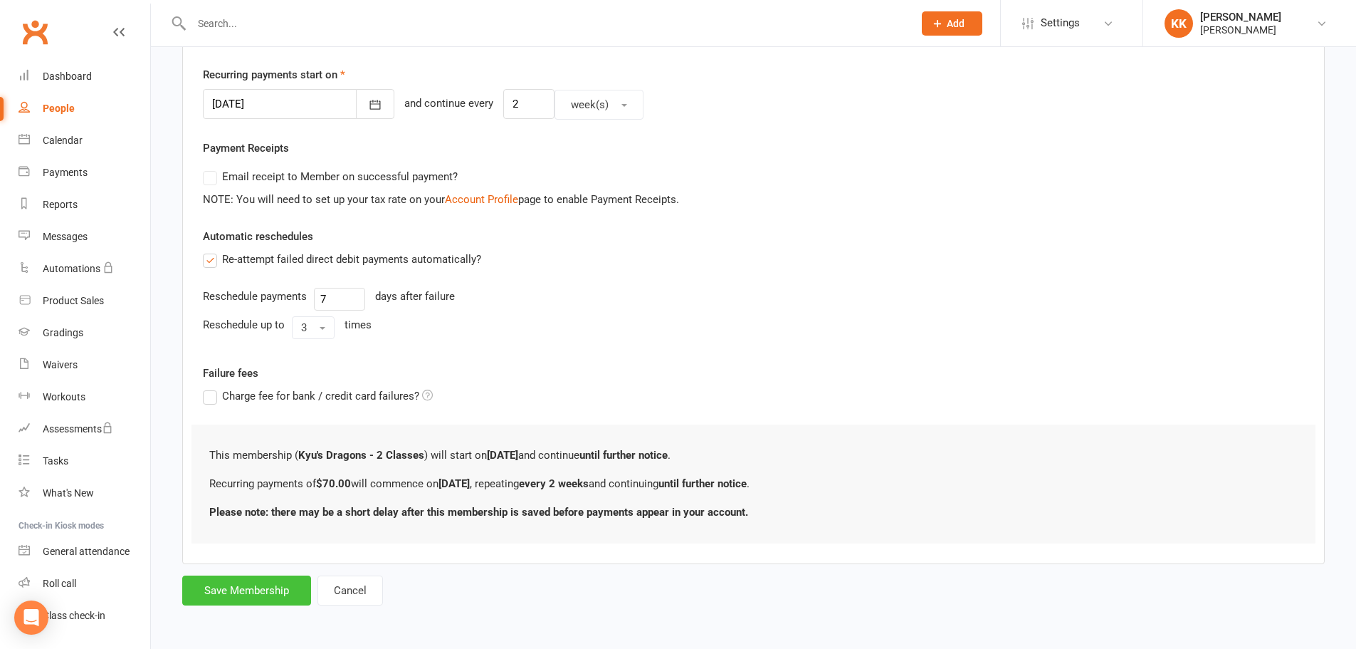
click at [274, 582] on button "Save Membership" at bounding box center [246, 590] width 129 height 30
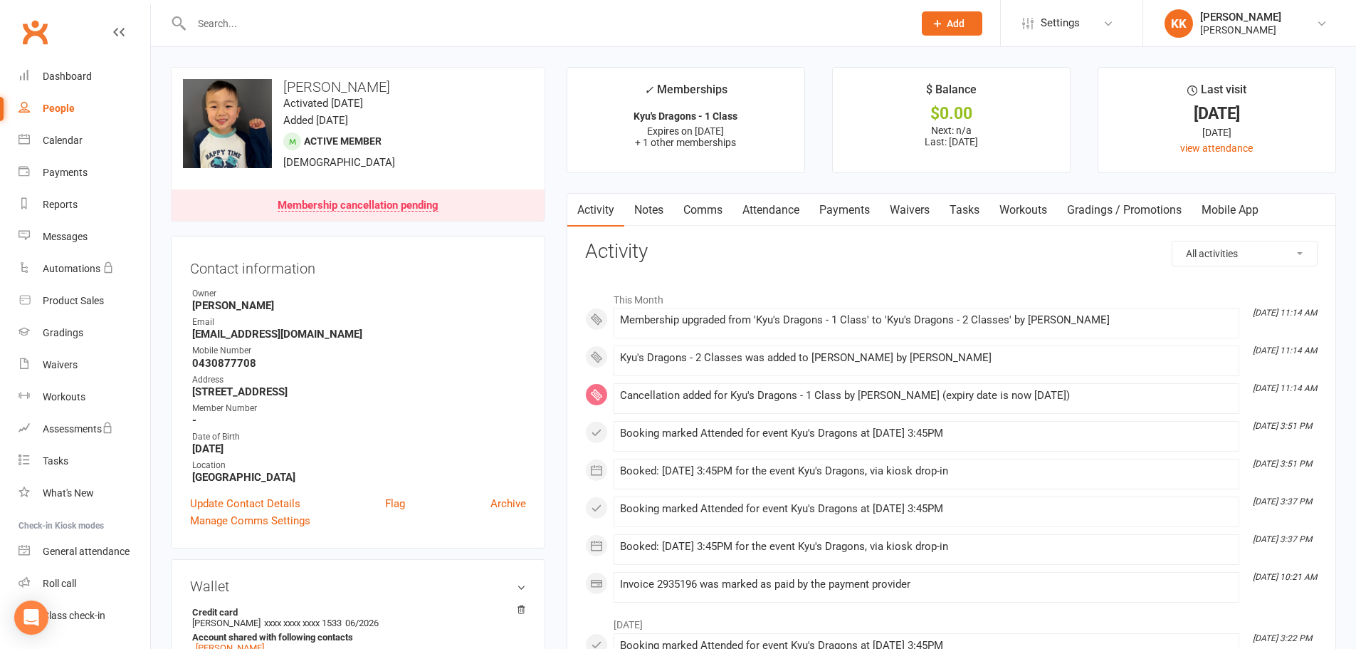
click at [303, 9] on div at bounding box center [537, 23] width 733 height 46
click at [303, 19] on input "text" at bounding box center [545, 24] width 716 height 20
paste input "[PERSON_NAME]"
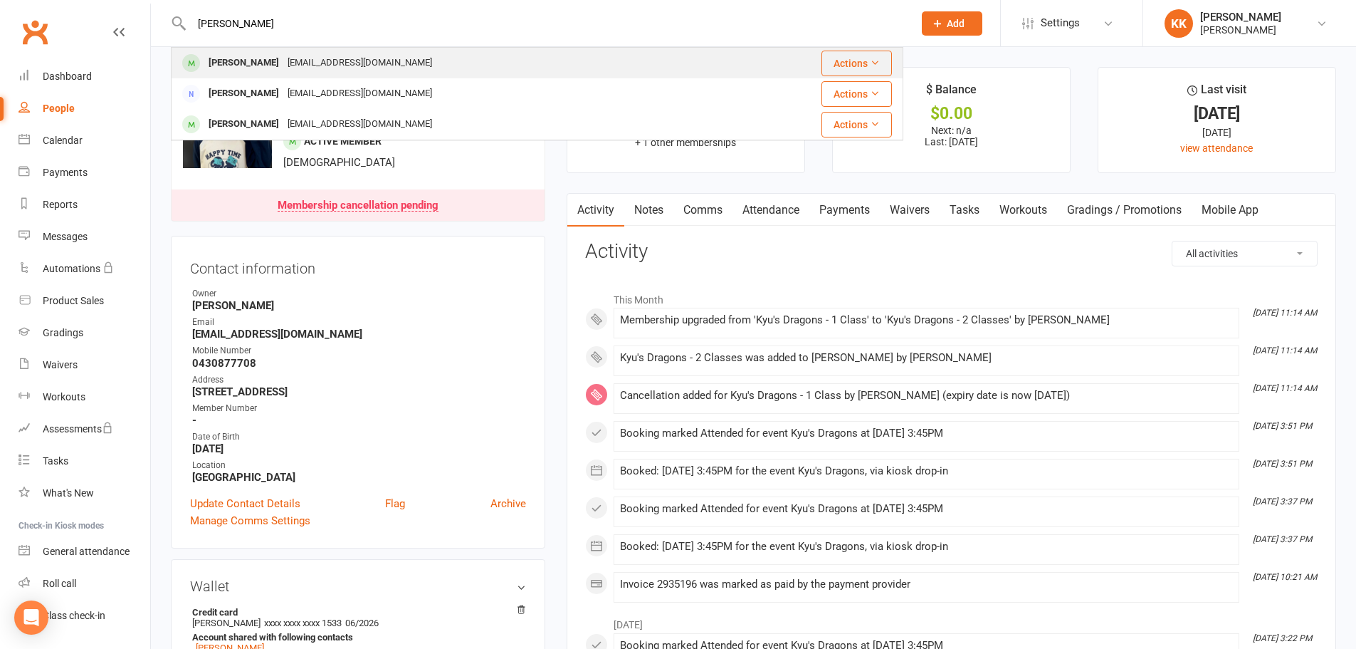
type input "[PERSON_NAME]"
click at [360, 63] on div "[EMAIL_ADDRESS][DOMAIN_NAME]" at bounding box center [359, 63] width 153 height 21
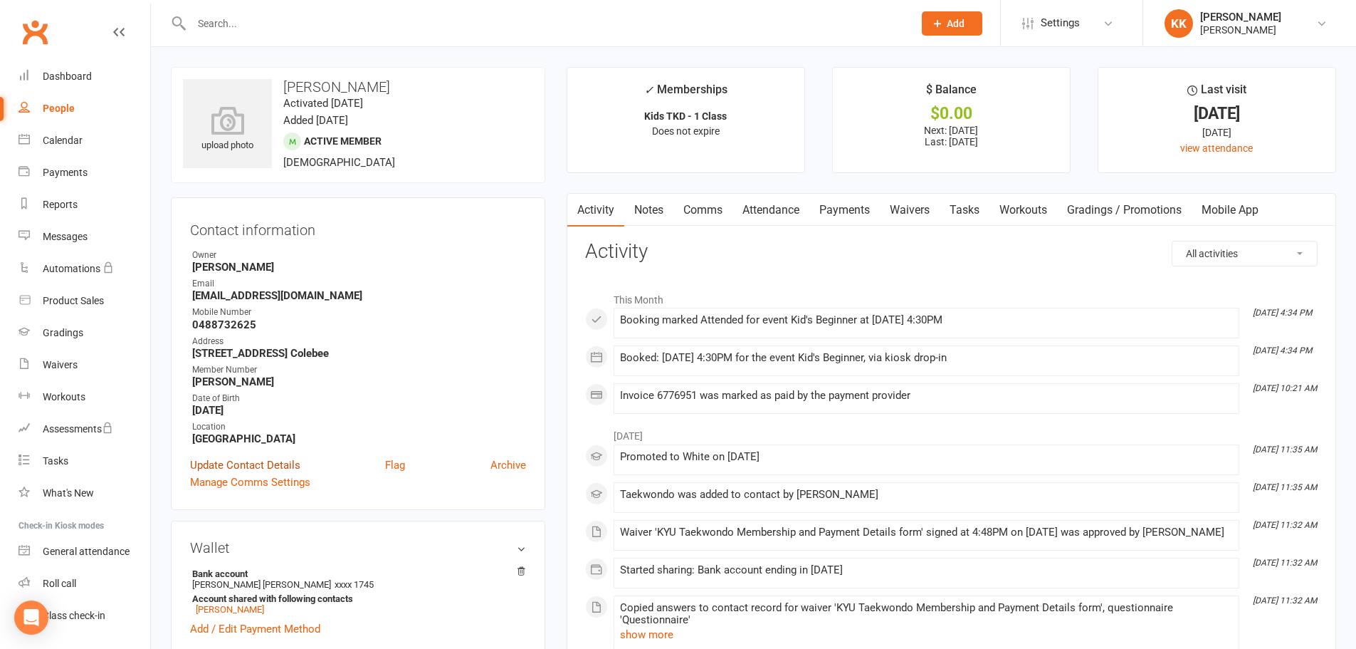
click at [263, 464] on link "Update Contact Details" at bounding box center [245, 464] width 110 height 17
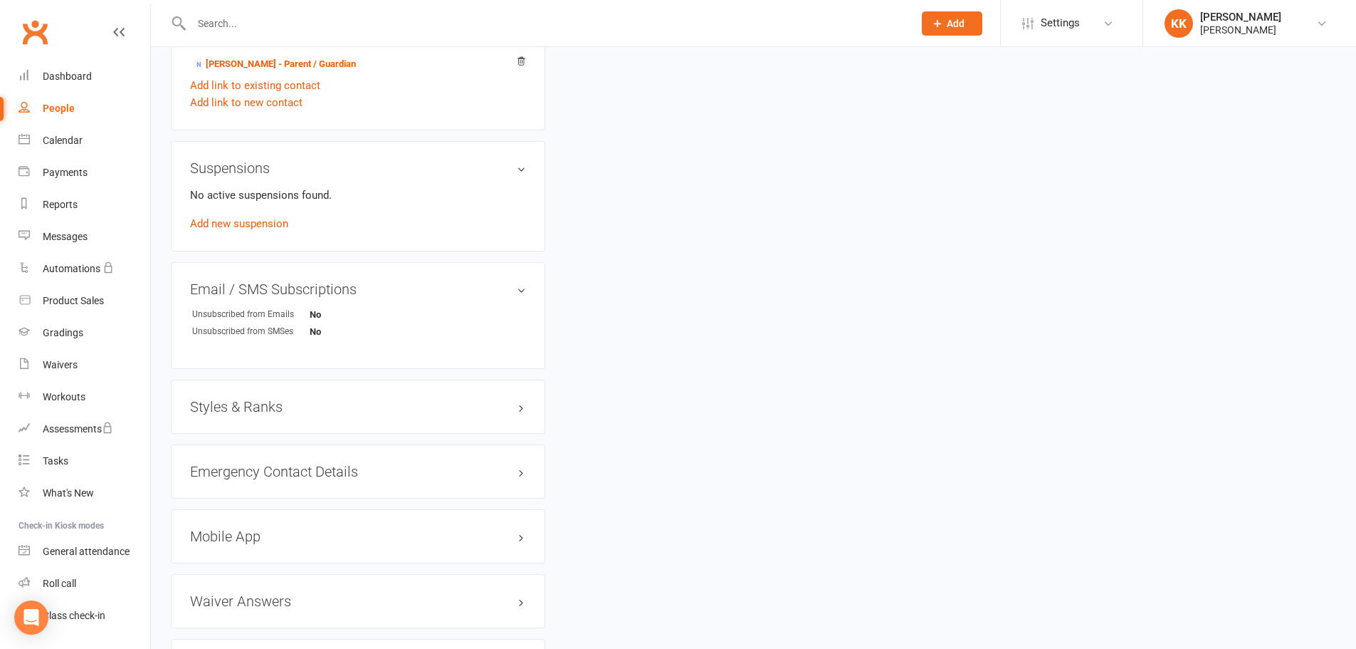
scroll to position [1206, 0]
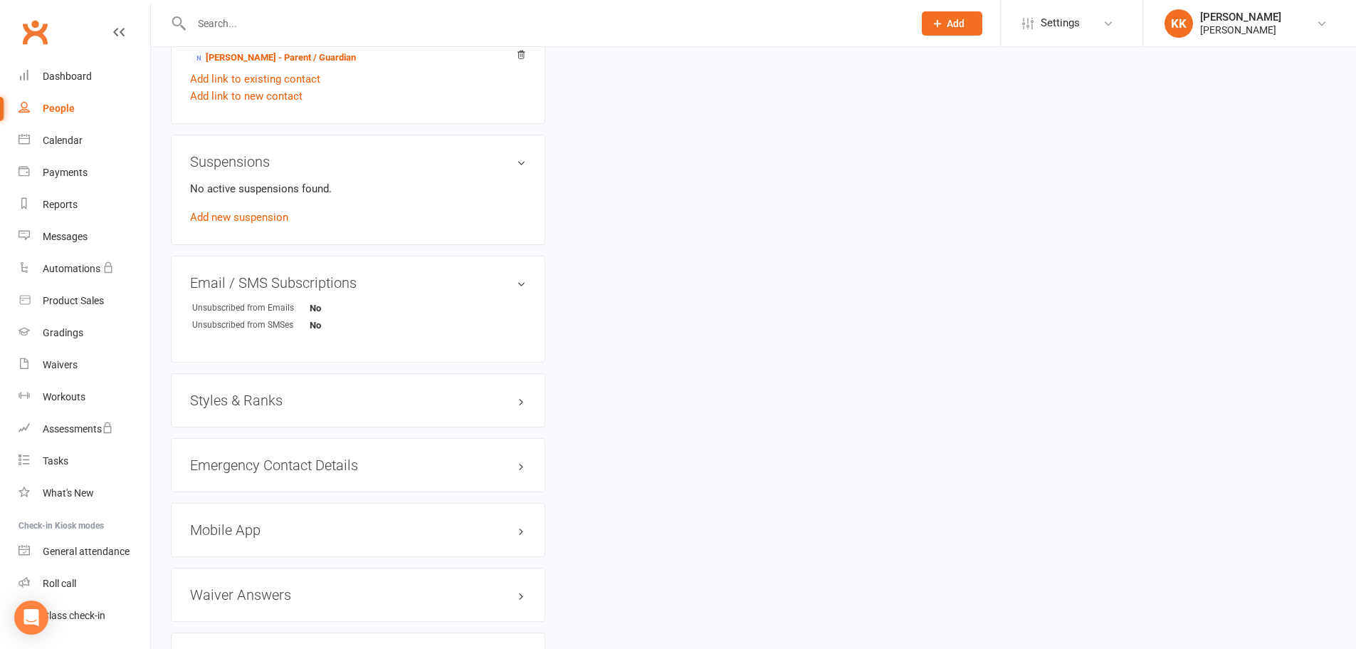
click at [248, 401] on h3 "Styles & Ranks" at bounding box center [358, 400] width 336 height 16
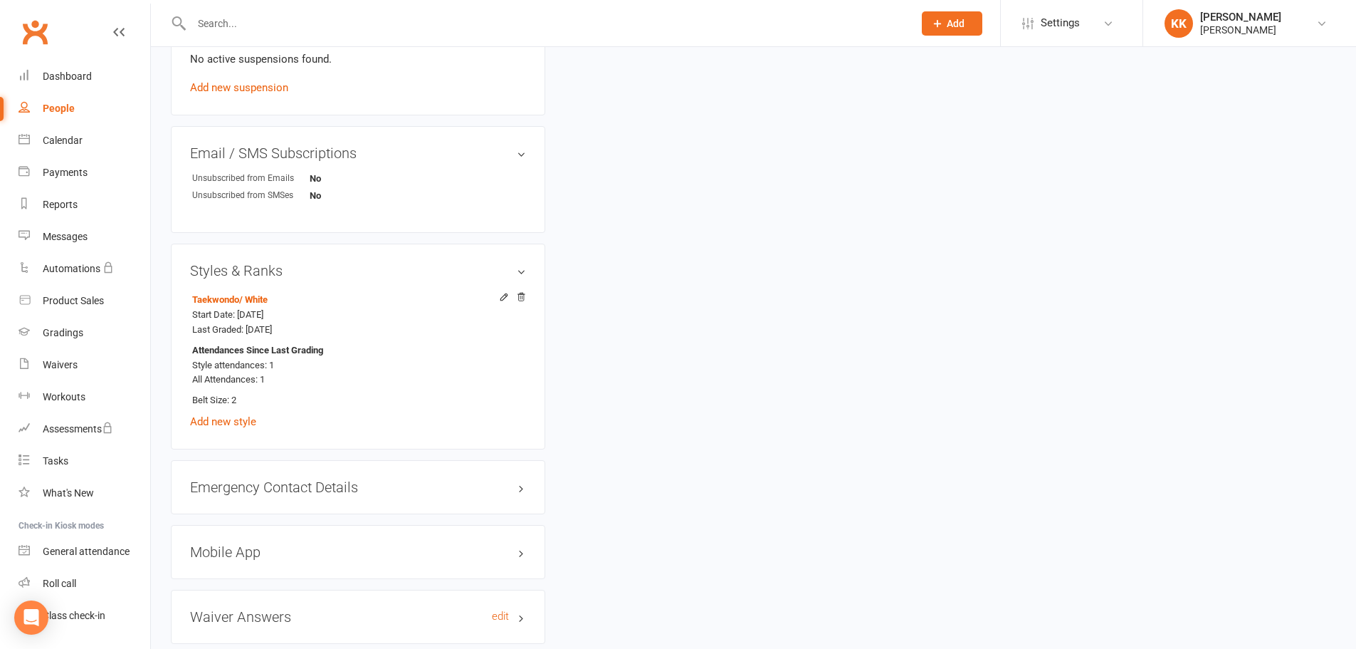
scroll to position [1497, 0]
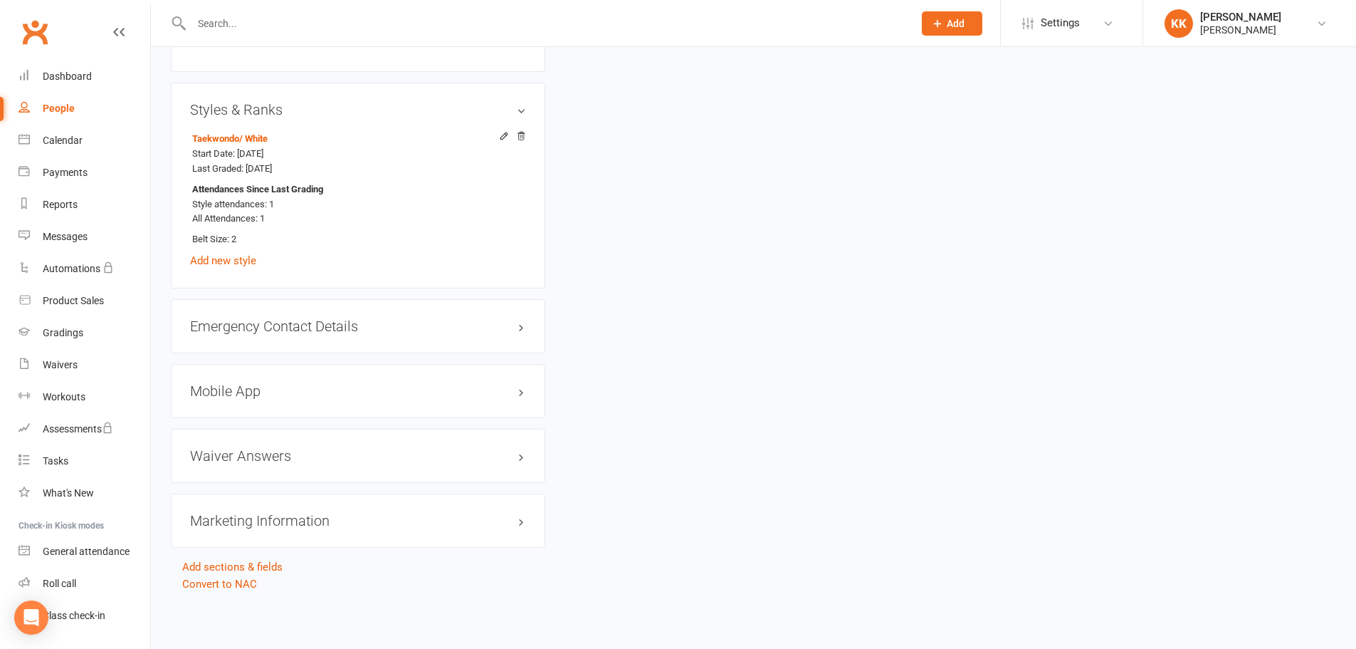
click at [304, 403] on div "Mobile App" at bounding box center [358, 391] width 375 height 54
click at [315, 393] on h3 "Mobile App" at bounding box center [358, 391] width 336 height 16
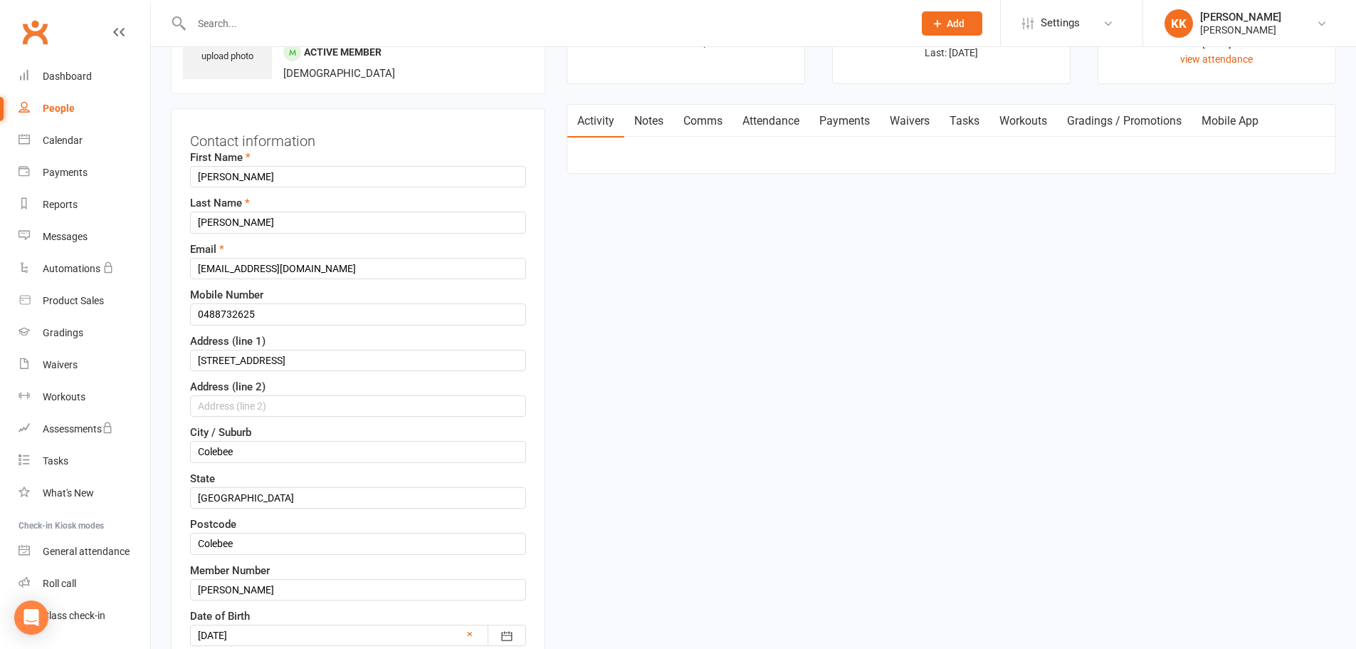
scroll to position [0, 0]
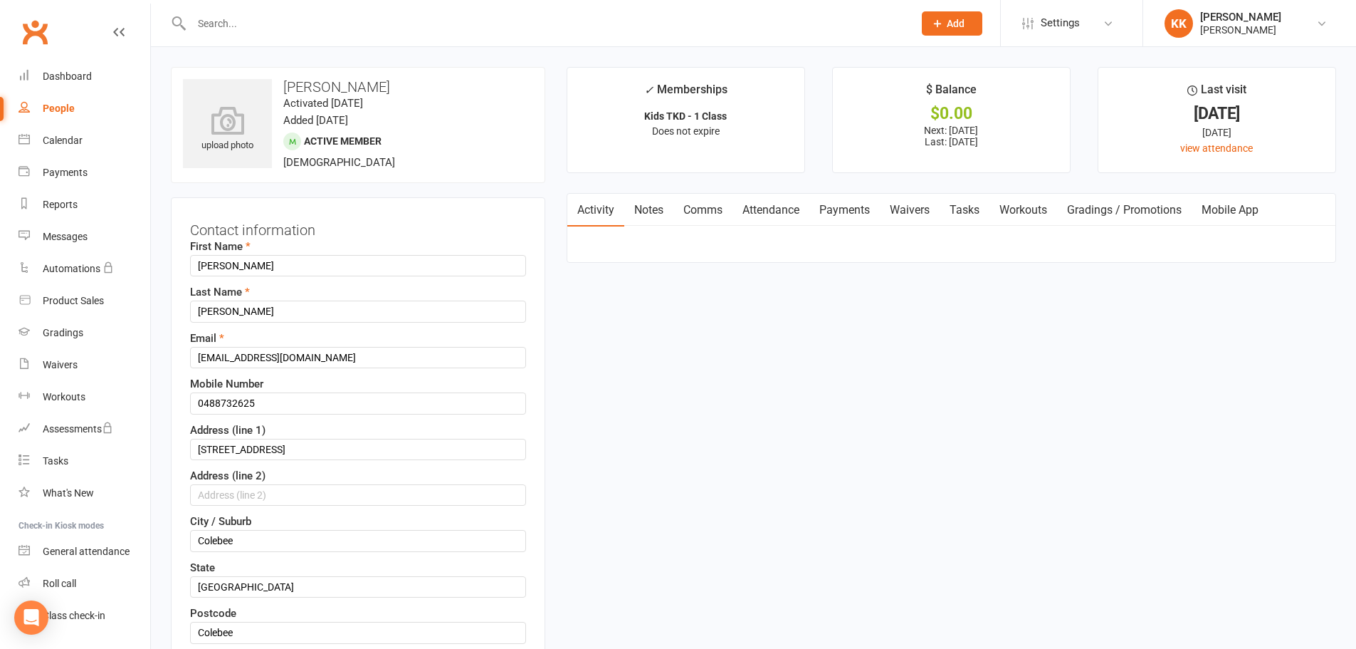
click at [1234, 213] on link "Mobile App" at bounding box center [1230, 210] width 77 height 33
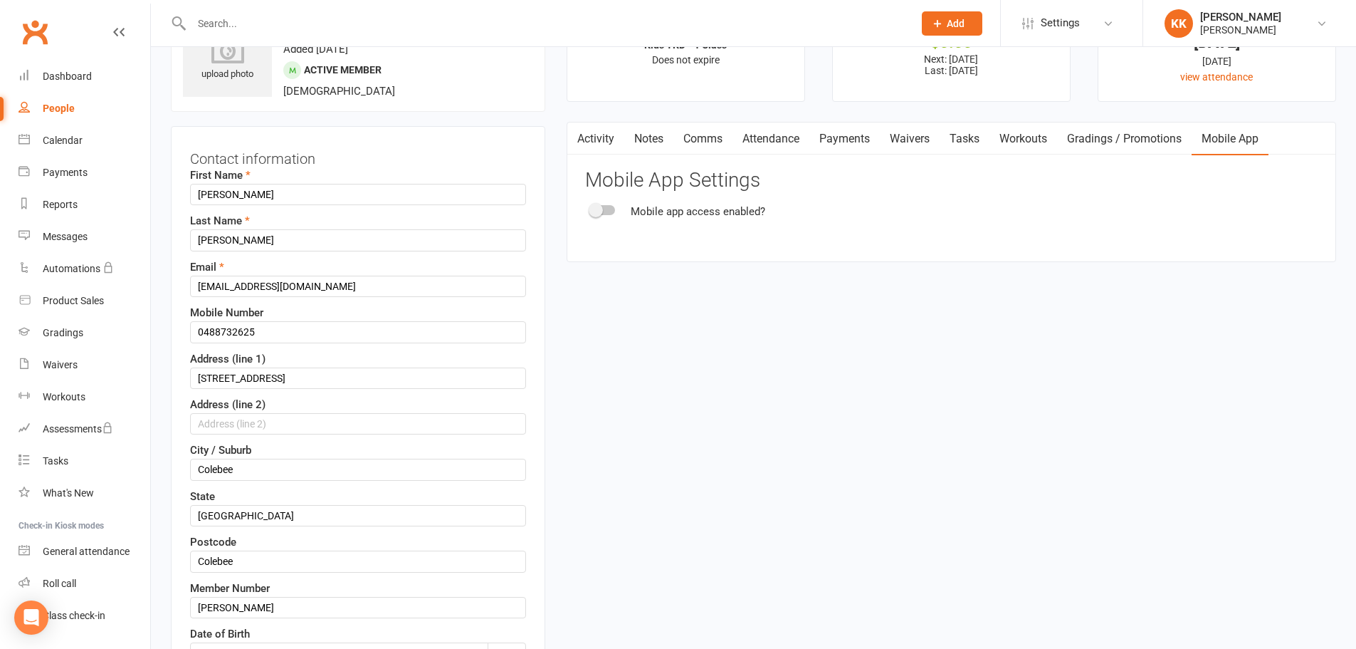
click at [595, 209] on span at bounding box center [596, 210] width 14 height 14
click at [591, 208] on input "checkbox" at bounding box center [591, 208] width 0 height 0
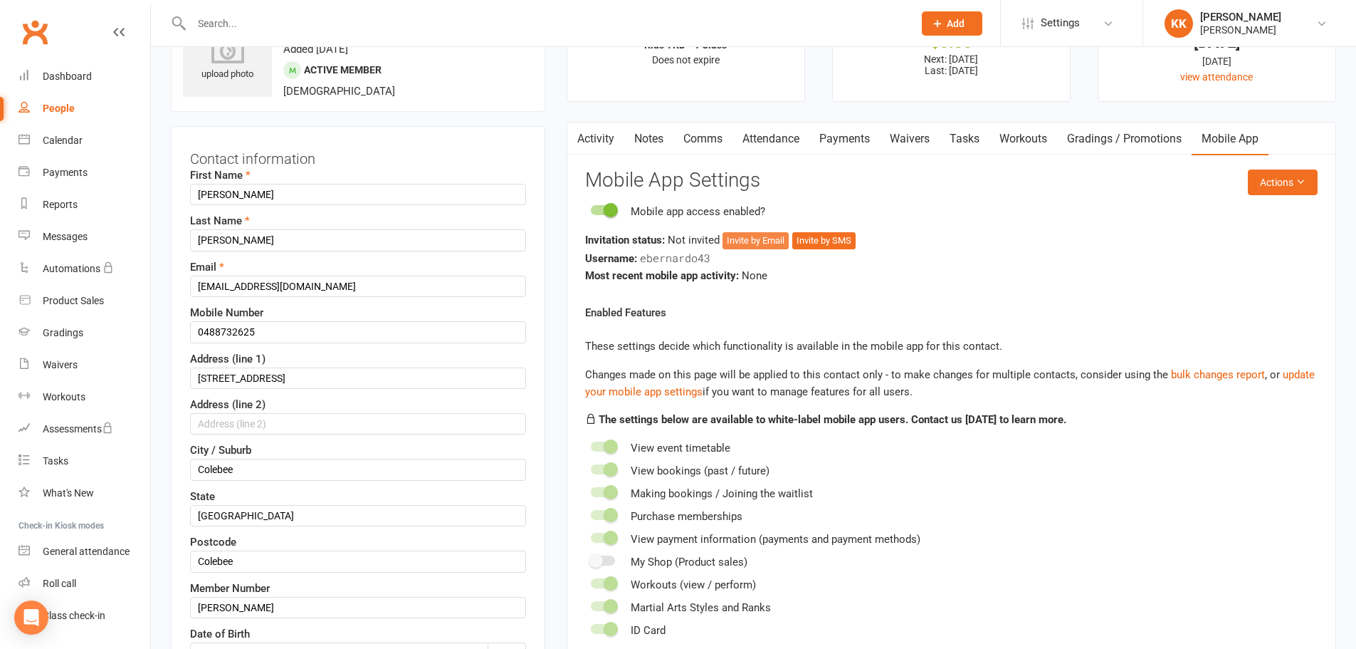
click at [744, 246] on button "Invite by Email" at bounding box center [756, 240] width 66 height 17
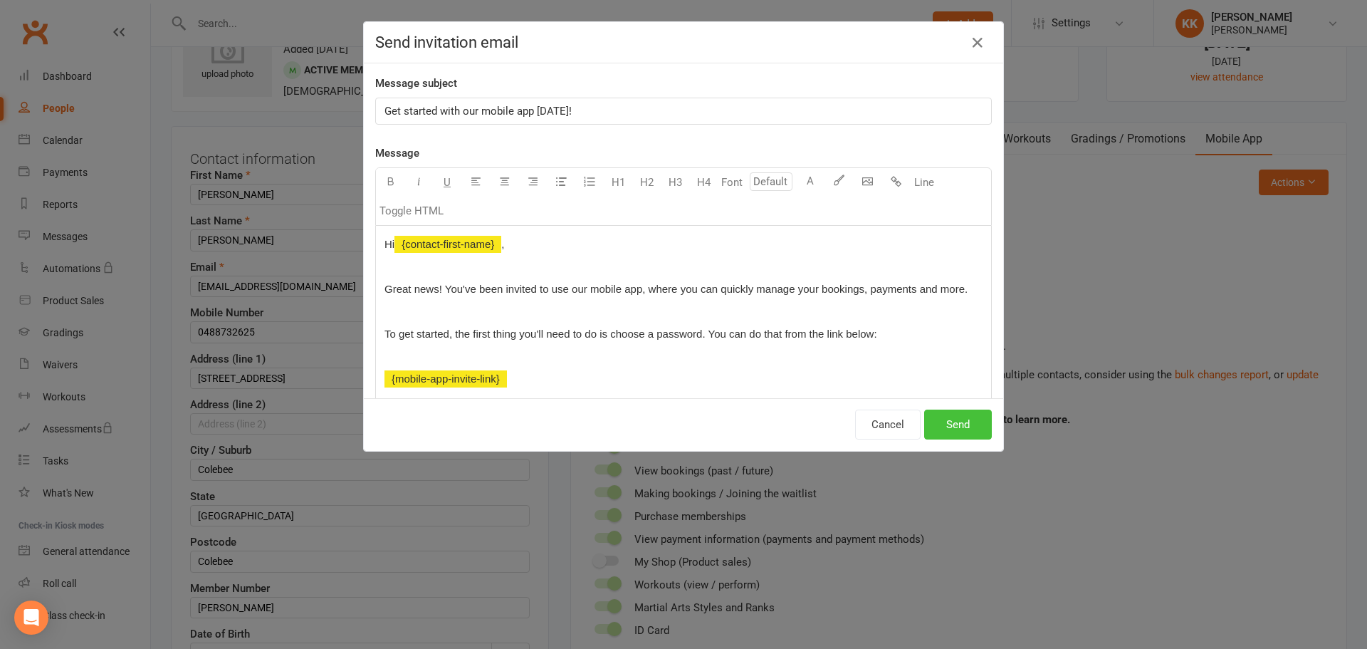
click at [963, 431] on button "Send" at bounding box center [958, 424] width 68 height 30
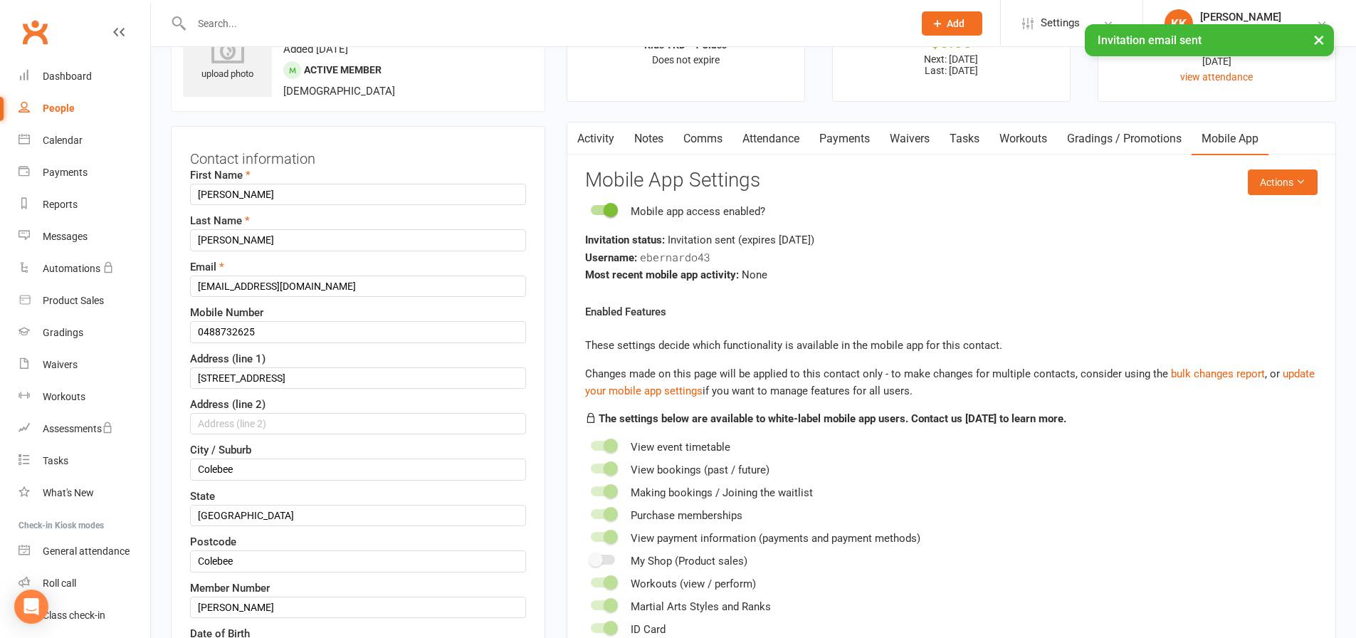
click at [556, 227] on main "✓ Memberships Kids TKD - 1 Class Does not expire $ Balance $0.00 Next: [DATE] L…" at bounding box center [951, 451] width 791 height 911
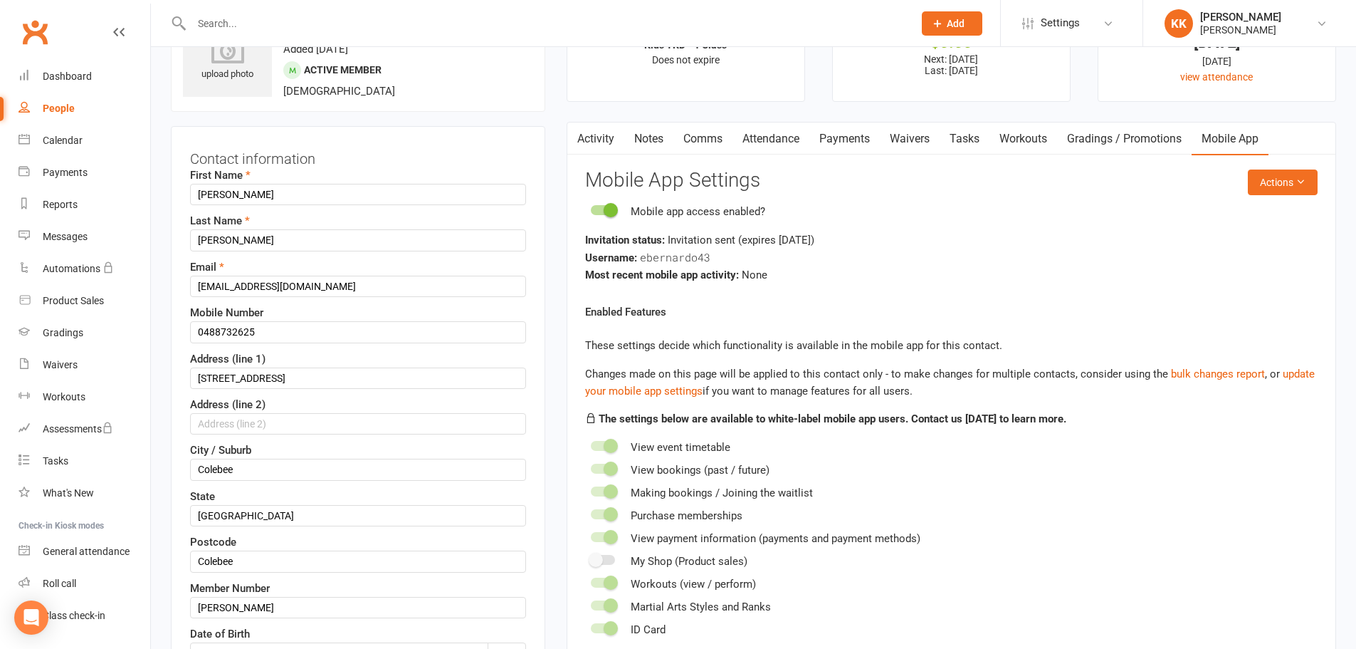
click at [336, 28] on input "text" at bounding box center [545, 24] width 716 height 20
paste input "[PERSON_NAME]"
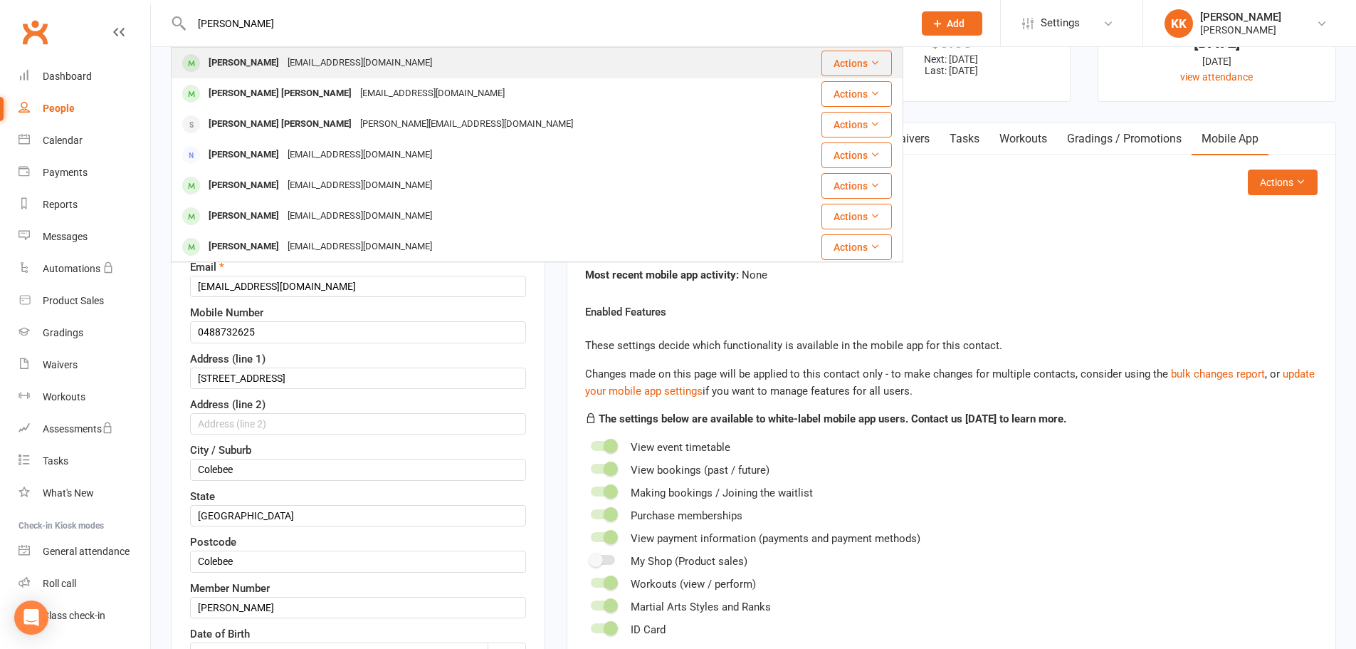
type input "[PERSON_NAME]"
click at [261, 61] on div "[PERSON_NAME]" at bounding box center [243, 63] width 79 height 21
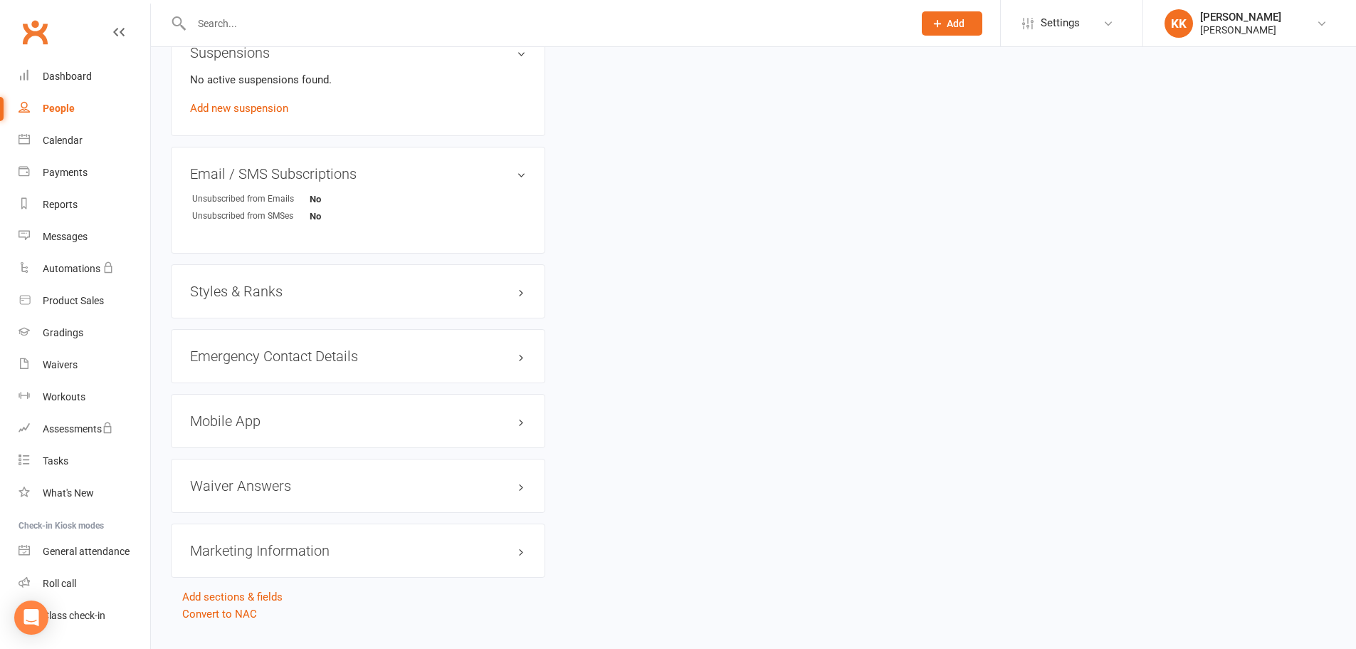
scroll to position [995, 0]
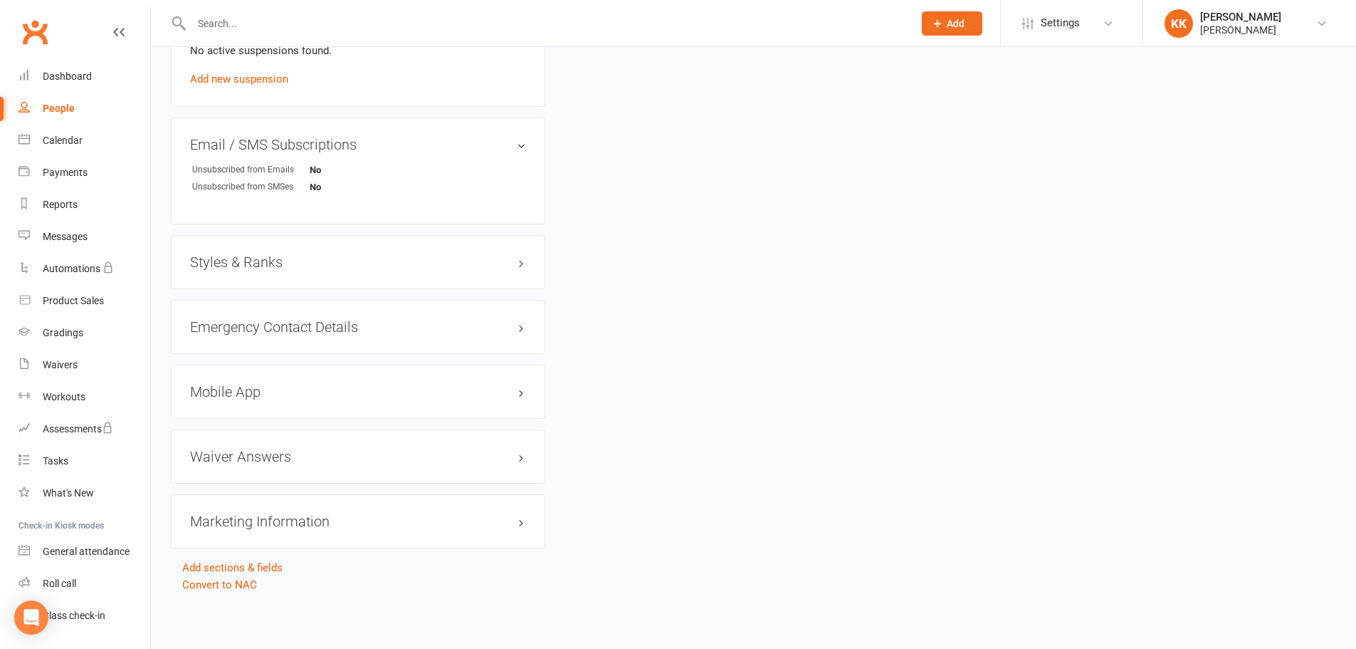
click at [228, 261] on h3 "Styles & Ranks" at bounding box center [358, 262] width 336 height 16
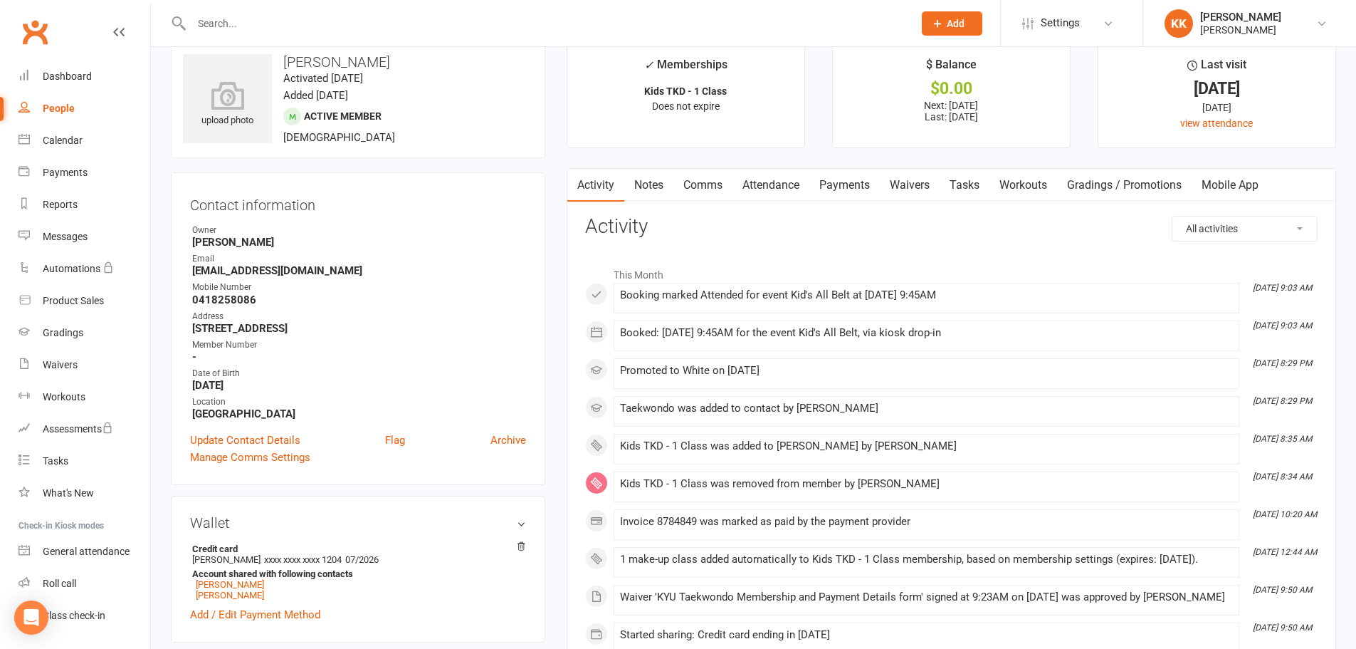
scroll to position [0, 0]
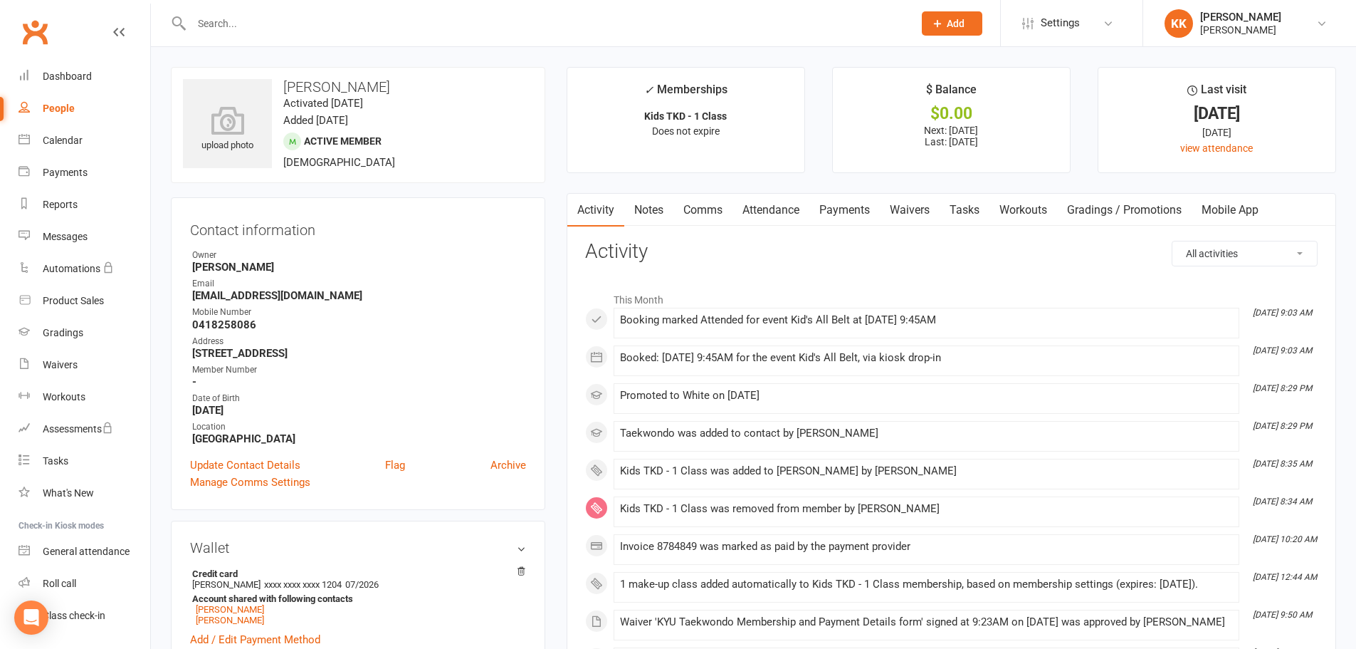
click at [1224, 210] on link "Mobile App" at bounding box center [1230, 210] width 77 height 33
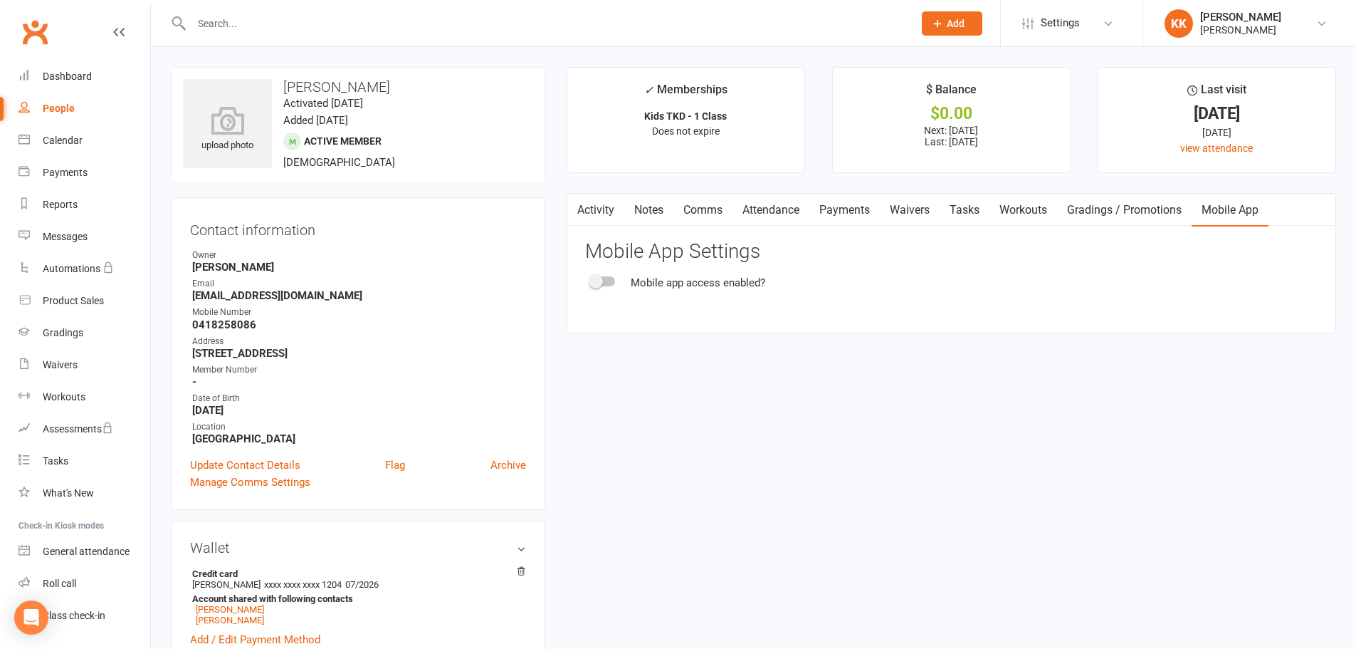
click at [599, 282] on span at bounding box center [596, 281] width 14 height 14
click at [591, 279] on input "checkbox" at bounding box center [591, 279] width 0 height 0
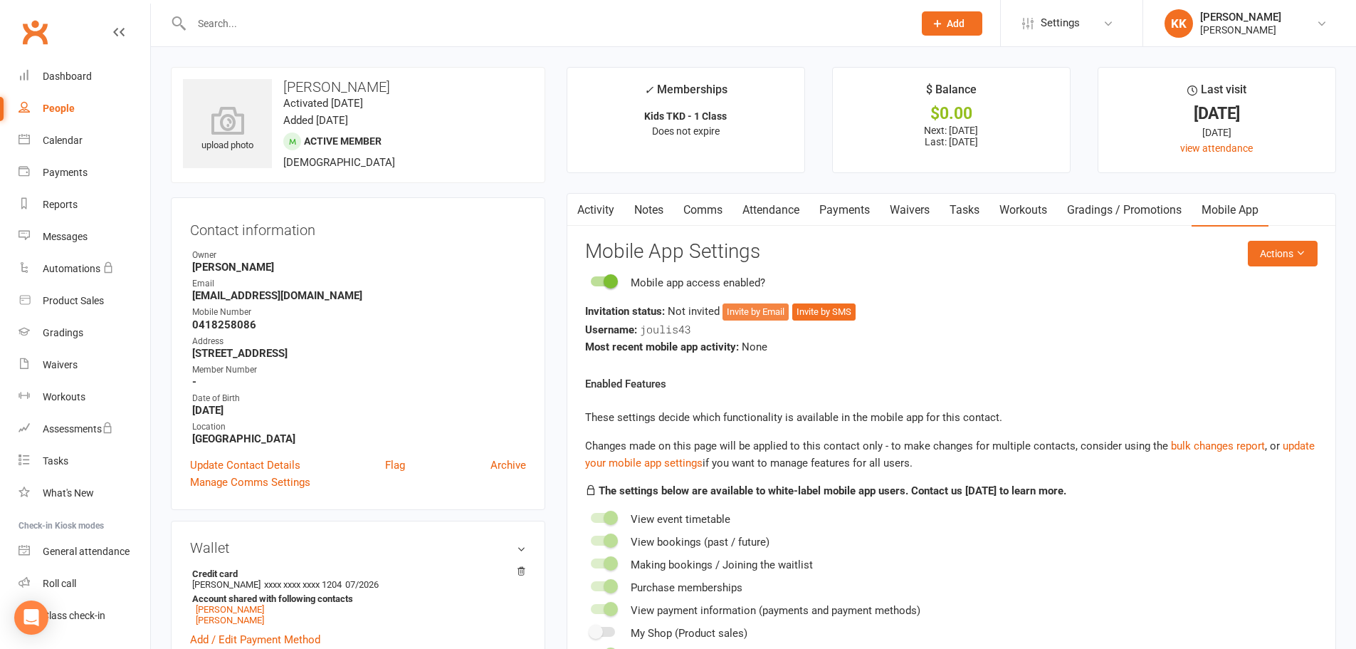
click at [758, 315] on button "Invite by Email" at bounding box center [756, 311] width 66 height 17
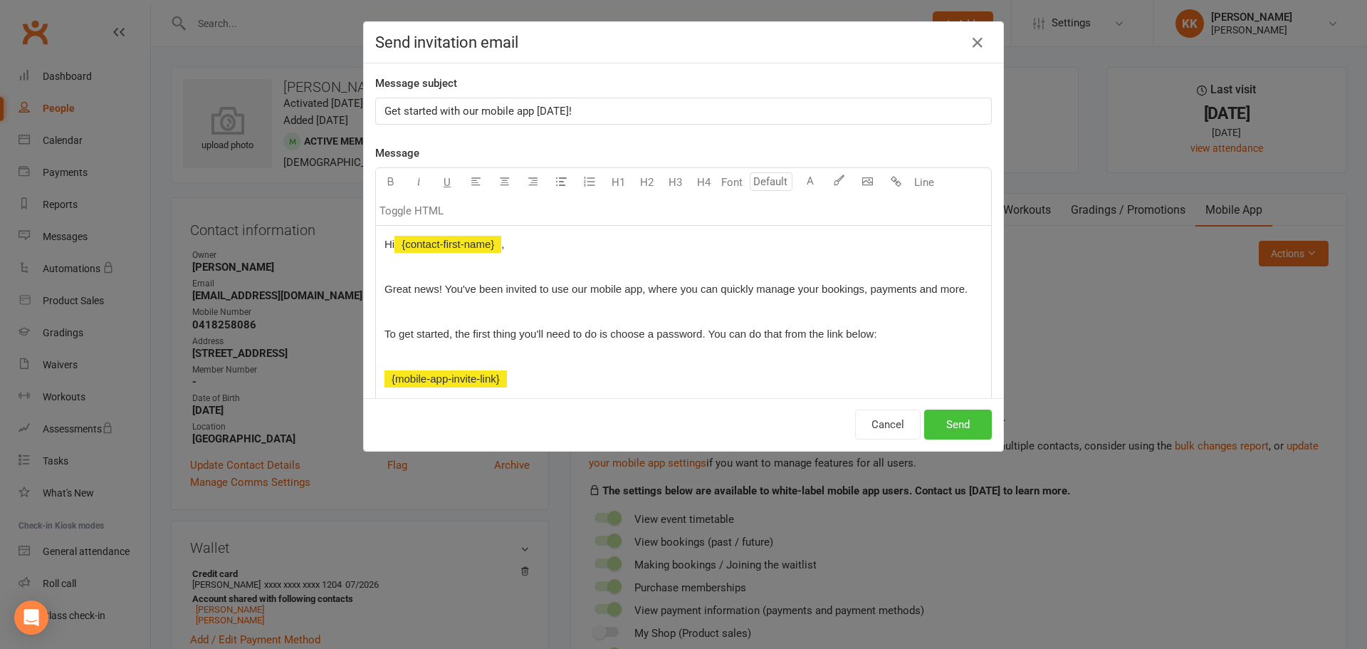
click at [948, 427] on button "Send" at bounding box center [958, 424] width 68 height 30
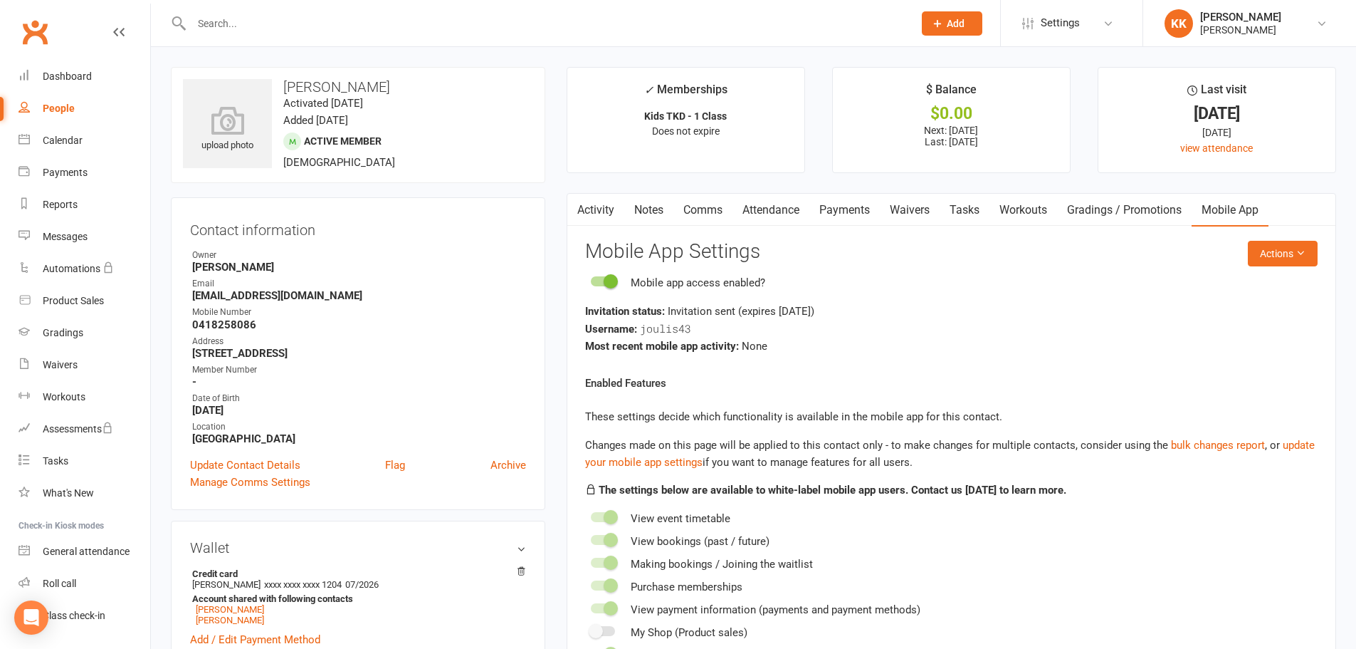
click at [267, 19] on input "text" at bounding box center [545, 24] width 716 height 20
paste input "[PERSON_NAME]"
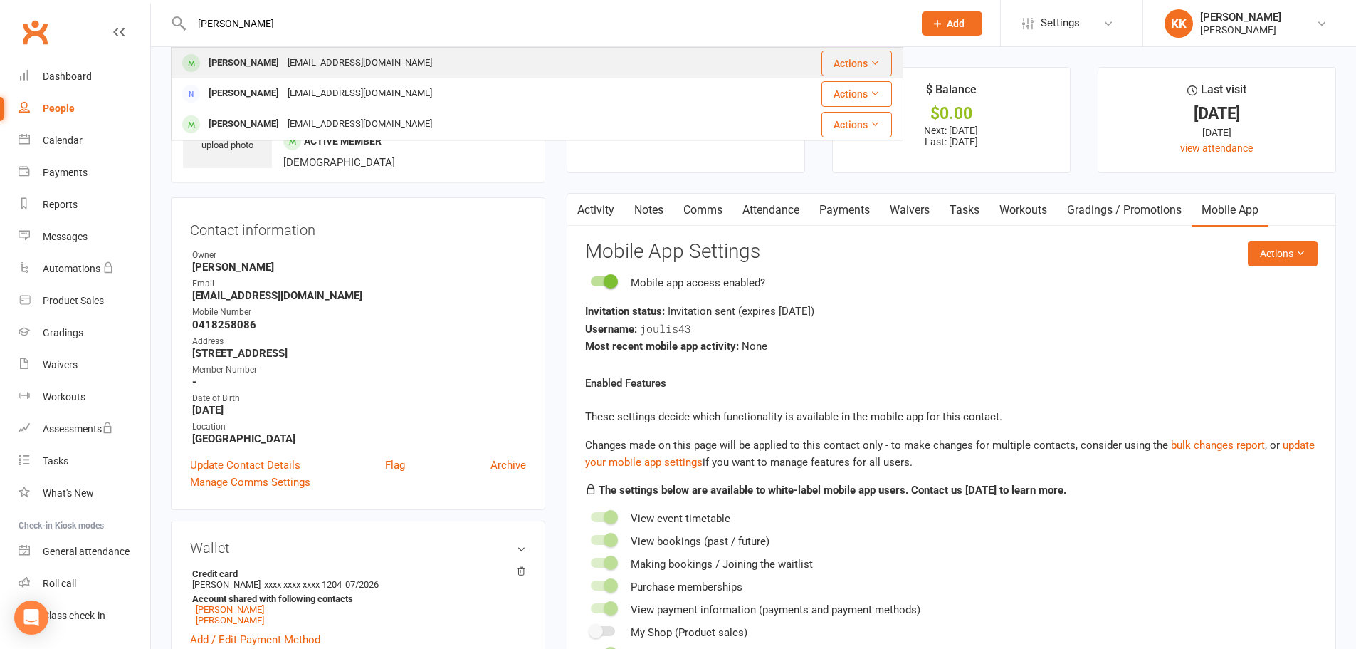
type input "[PERSON_NAME]"
click at [326, 58] on div "[EMAIL_ADDRESS][DOMAIN_NAME]" at bounding box center [359, 63] width 153 height 21
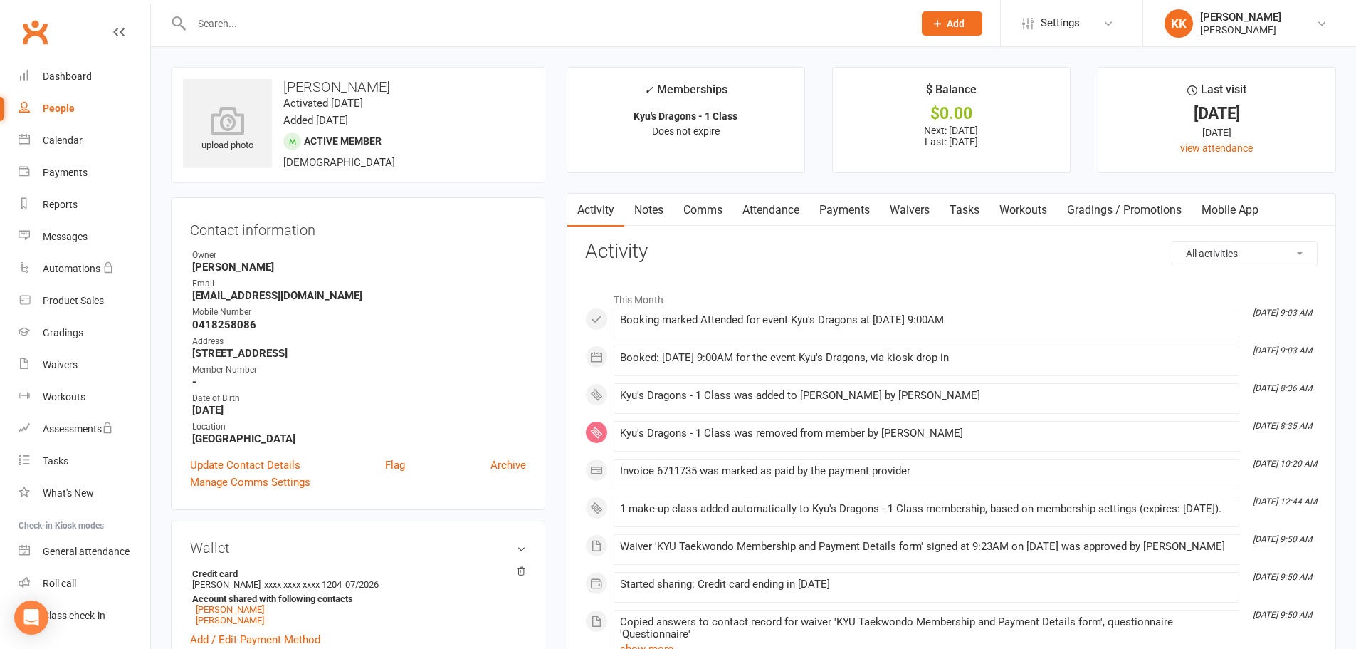
click at [1222, 210] on link "Mobile App" at bounding box center [1230, 210] width 77 height 33
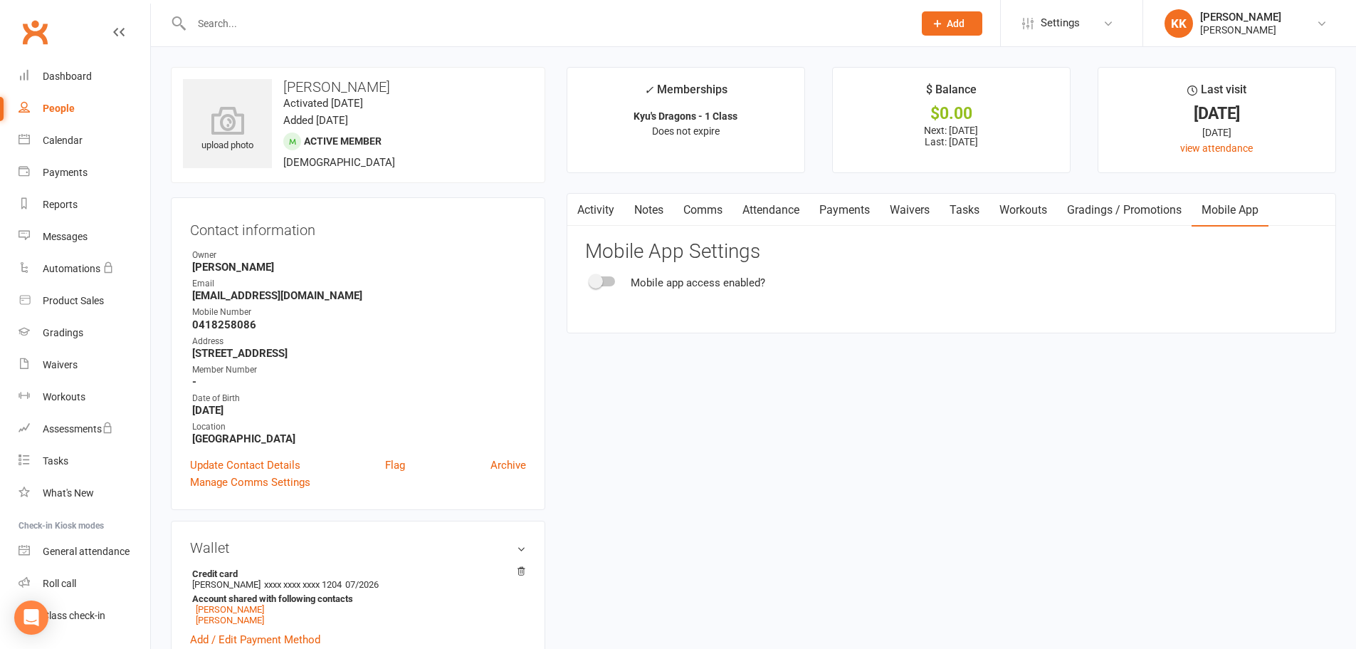
click at [609, 281] on div at bounding box center [603, 281] width 24 height 10
click at [591, 279] on input "checkbox" at bounding box center [591, 279] width 0 height 0
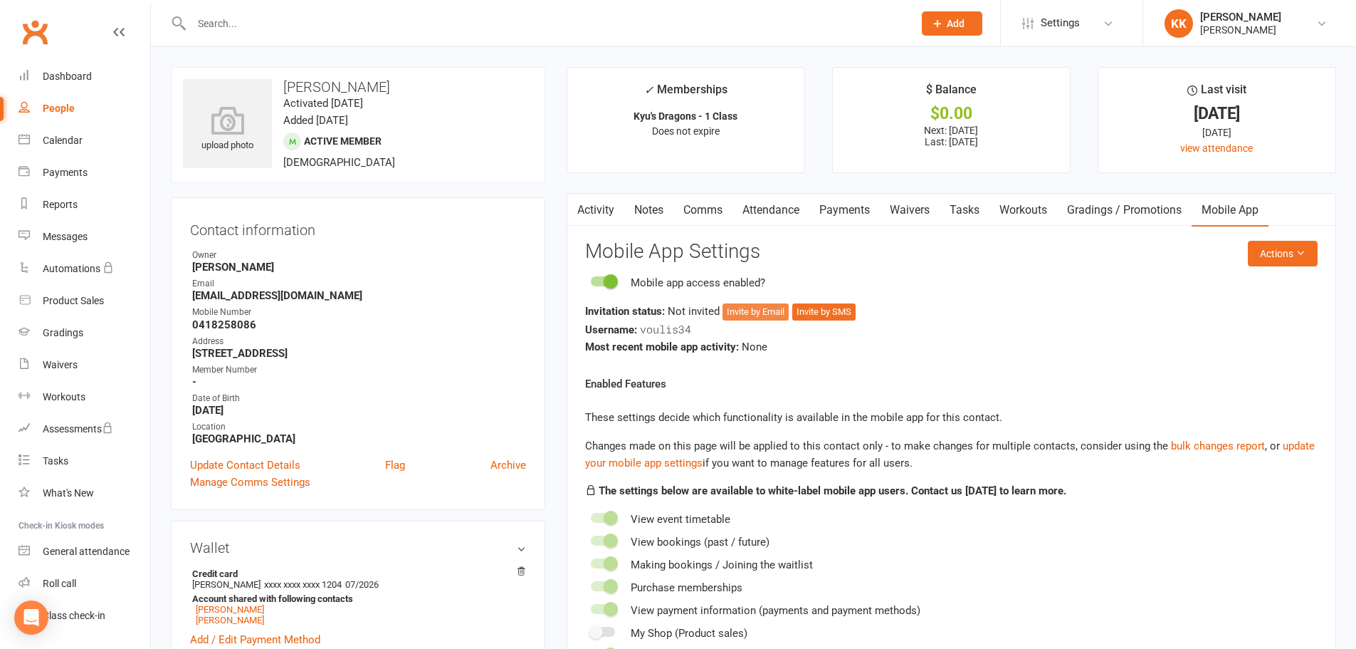
click at [753, 308] on button "Invite by Email" at bounding box center [756, 311] width 66 height 17
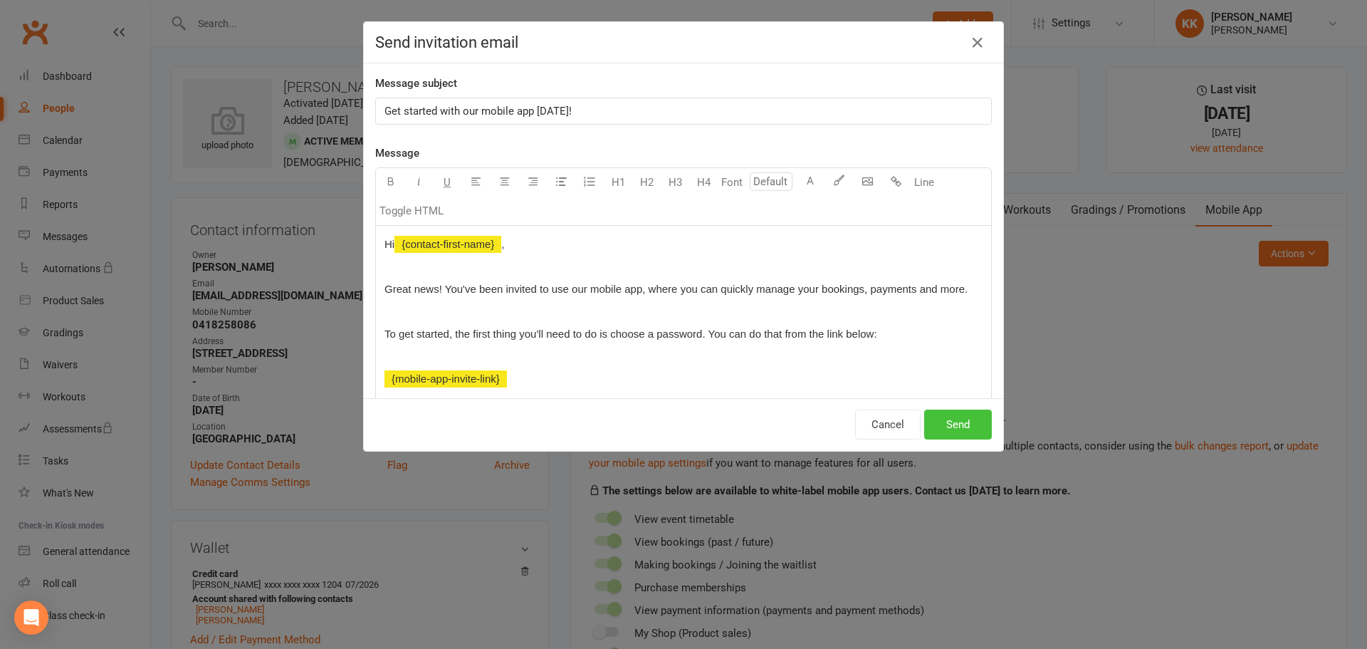
click at [960, 421] on button "Send" at bounding box center [958, 424] width 68 height 30
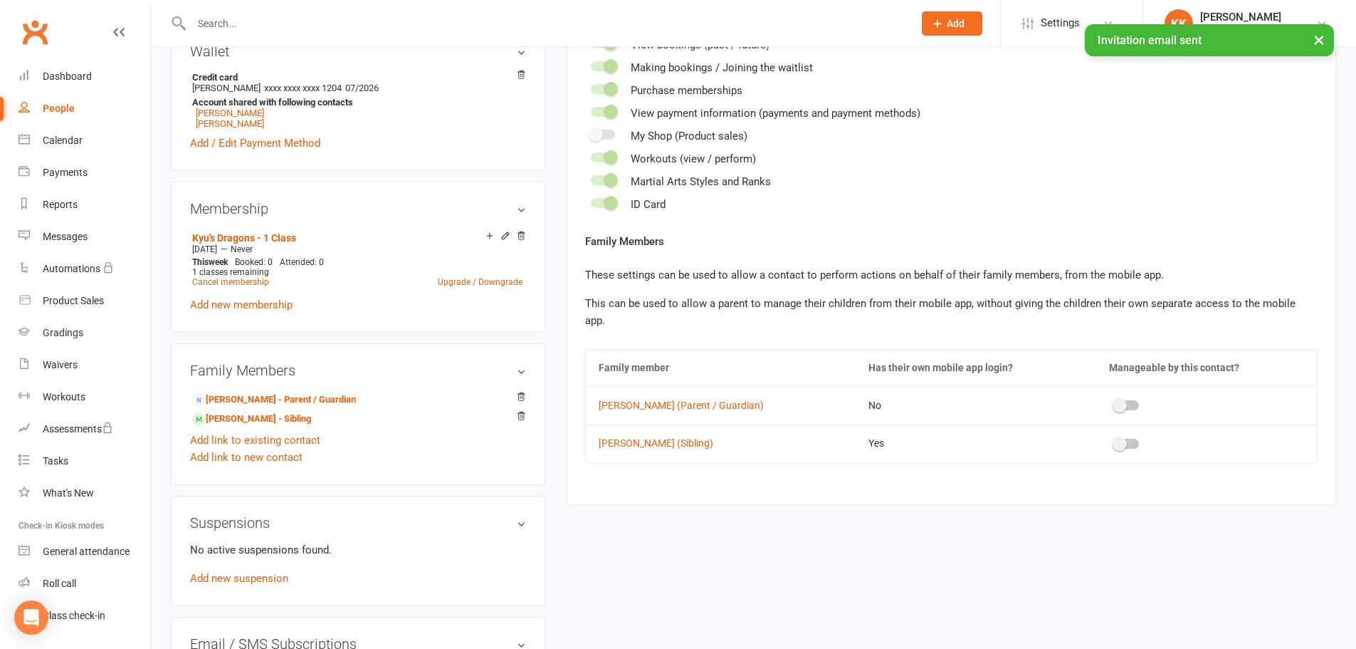
scroll to position [641, 0]
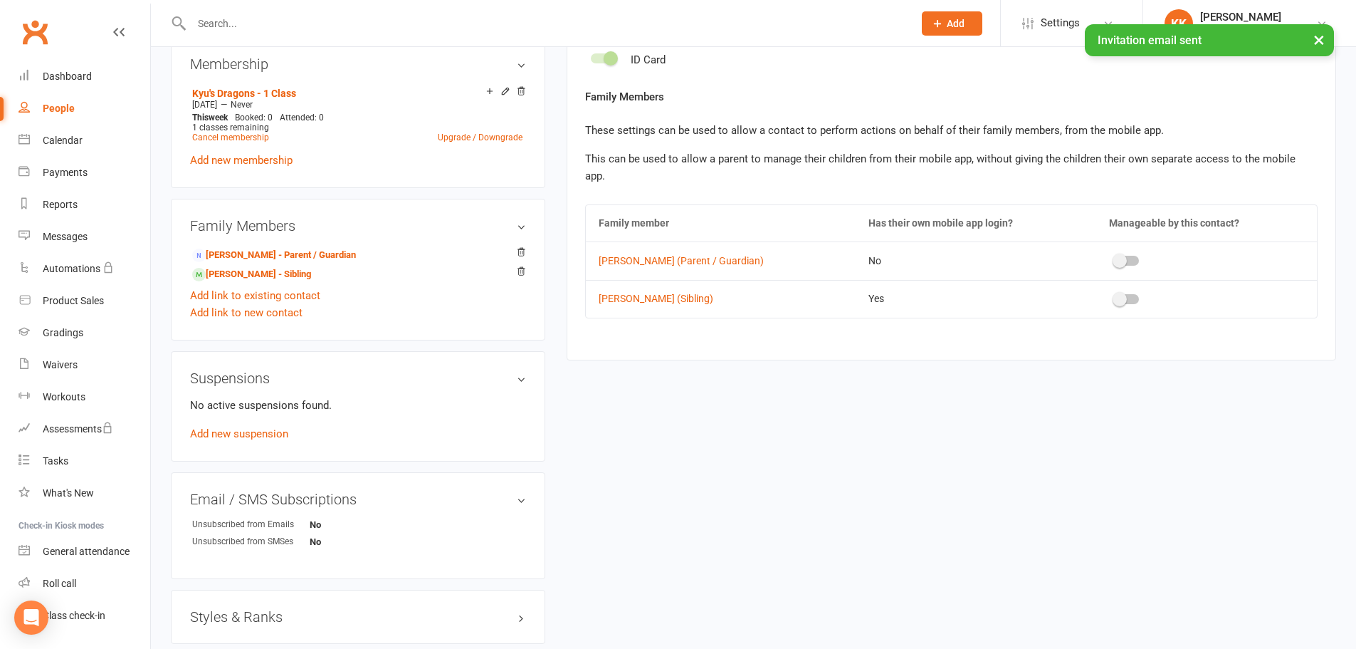
click at [1117, 253] on td at bounding box center [1206, 260] width 221 height 38
click at [1113, 253] on span at bounding box center [1120, 260] width 14 height 14
click at [1115, 258] on input "checkbox" at bounding box center [1115, 258] width 0 height 0
click at [1125, 294] on div at bounding box center [1127, 299] width 24 height 10
click at [1115, 297] on input "checkbox" at bounding box center [1115, 297] width 0 height 0
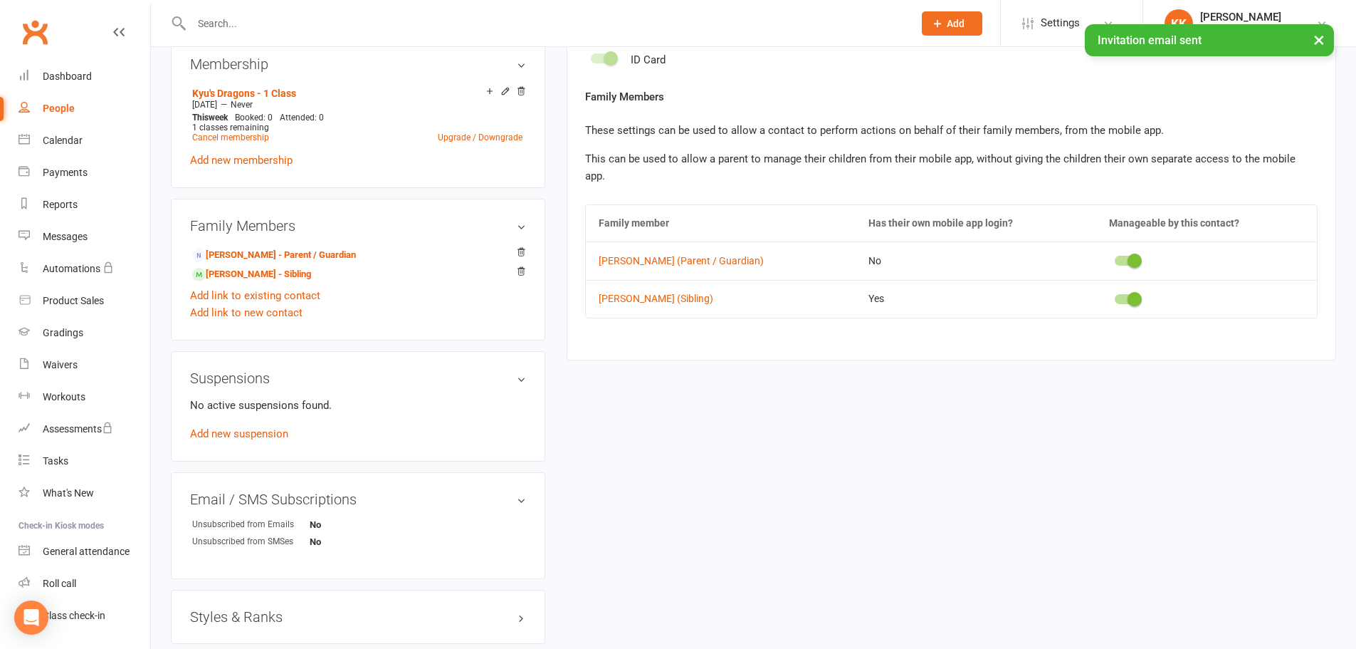
click at [1011, 280] on td "Yes" at bounding box center [976, 299] width 241 height 38
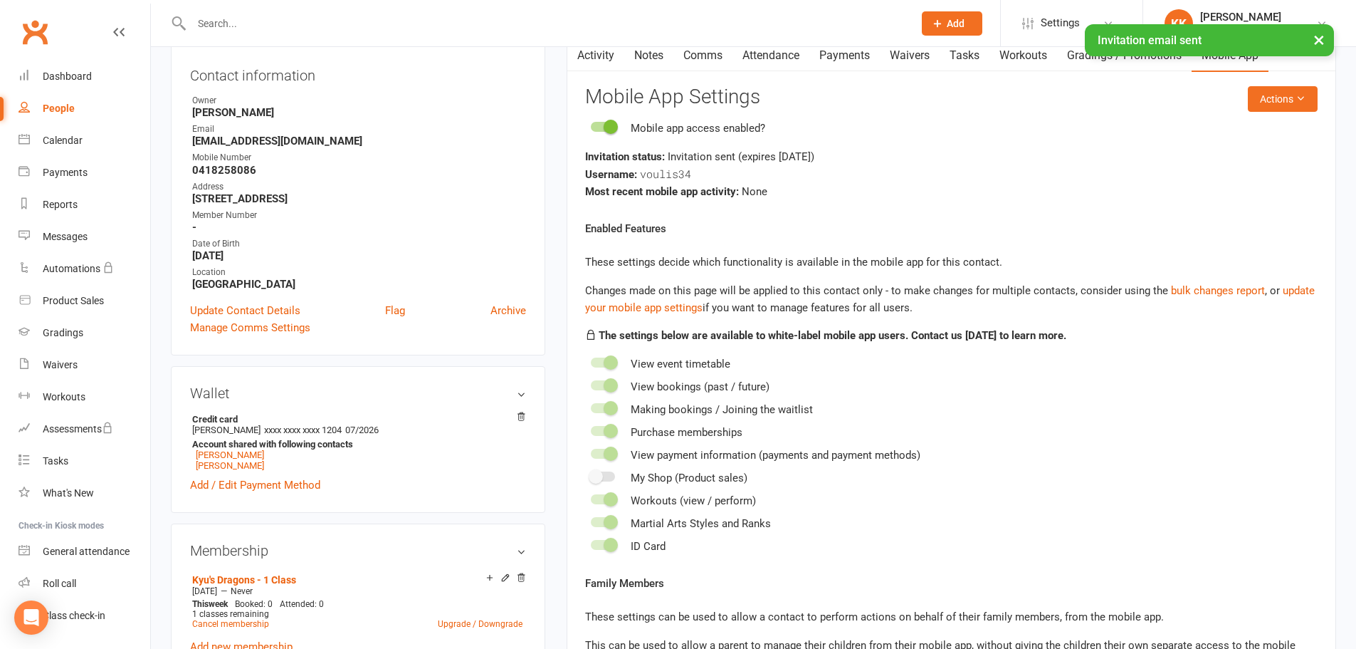
scroll to position [0, 0]
